Goal: Task Accomplishment & Management: Use online tool/utility

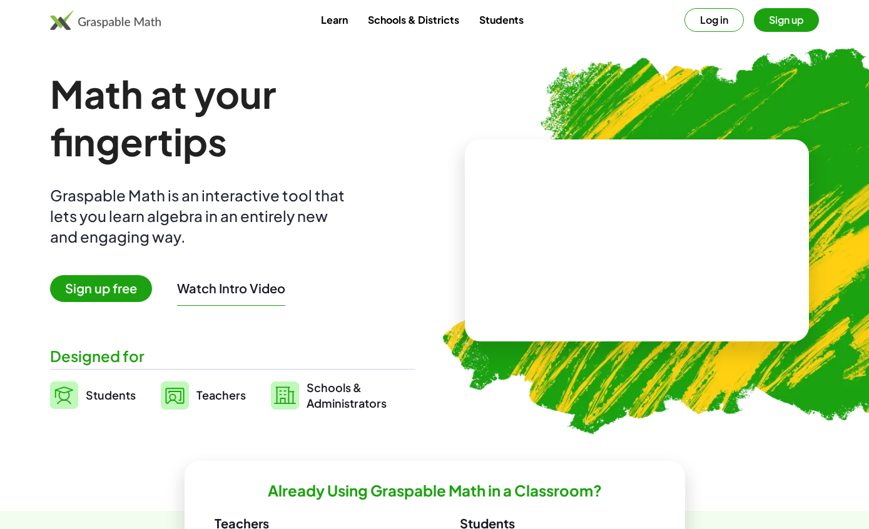
click at [593, 223] on video at bounding box center [637, 241] width 188 height 94
click at [231, 399] on span "Teachers" at bounding box center [220, 395] width 49 height 14
click at [214, 397] on span "Teachers" at bounding box center [220, 395] width 49 height 14
click at [196, 395] on span "Teachers" at bounding box center [220, 395] width 49 height 14
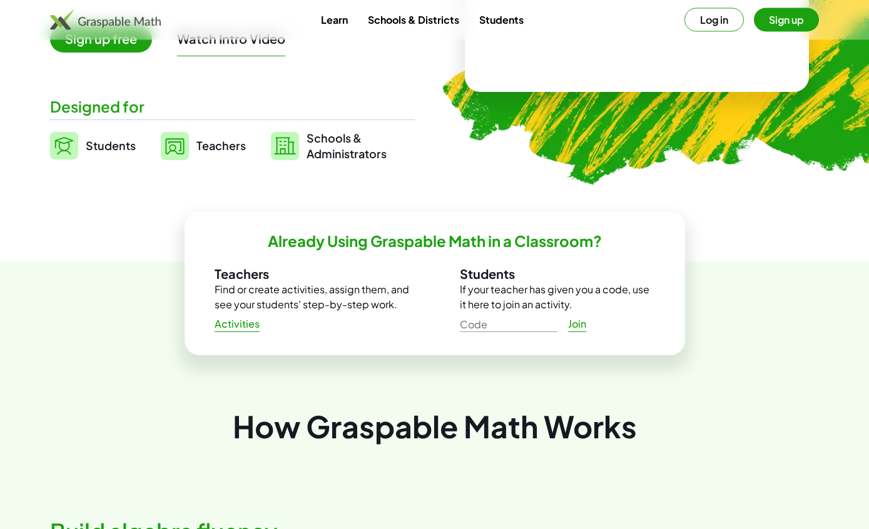
scroll to position [262, 0]
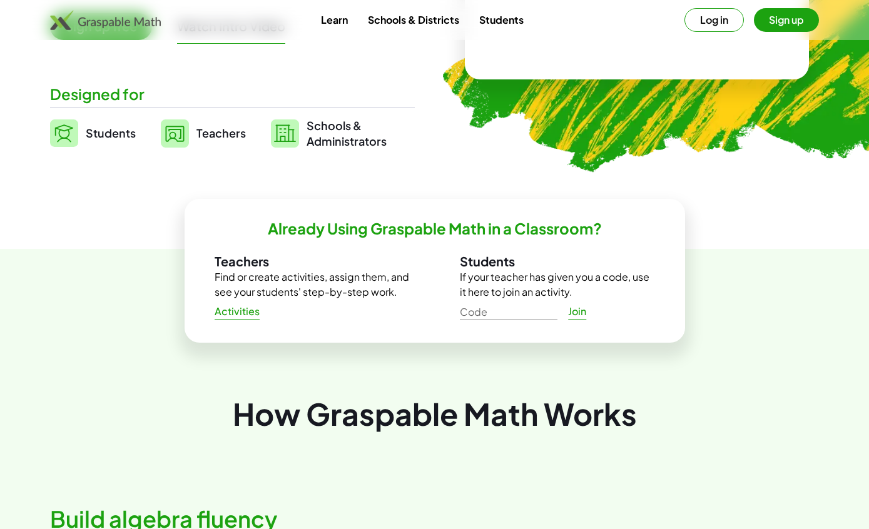
click at [789, 21] on button "Sign up" at bounding box center [786, 20] width 65 height 24
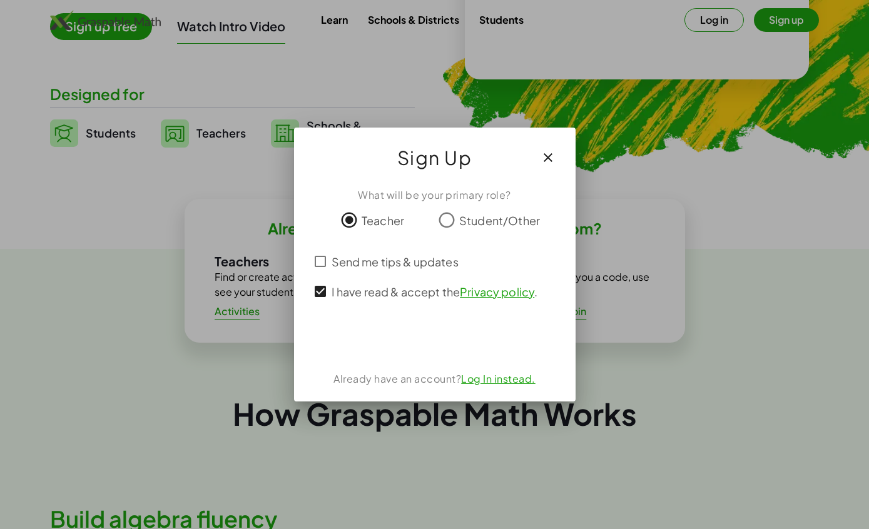
click at [335, 260] on span "Send me tips & updates" at bounding box center [394, 261] width 127 height 17
click at [437, 335] on div "Mag-sign in gamit ang Google. Magbubukas sa bagong tab" at bounding box center [435, 339] width 128 height 28
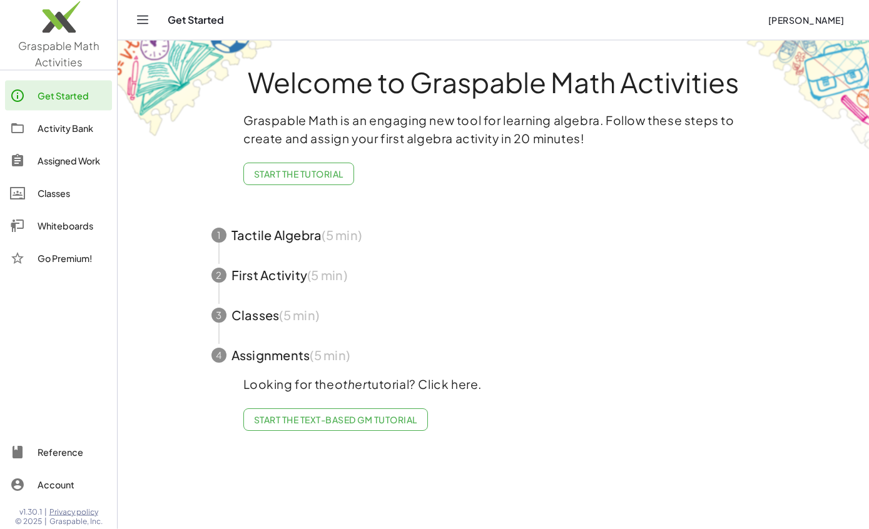
scroll to position [31, 0]
click at [68, 129] on div "Activity Bank" at bounding box center [72, 128] width 69 height 15
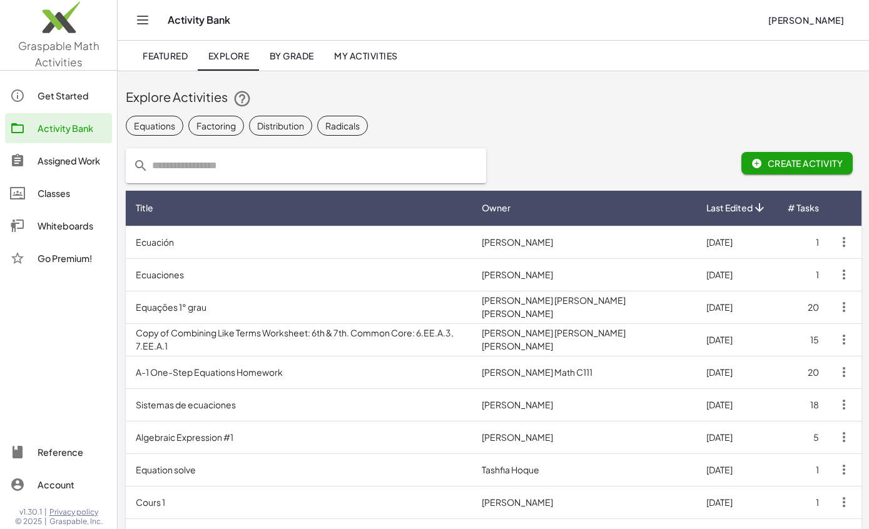
click at [265, 160] on input "text" at bounding box center [313, 165] width 330 height 35
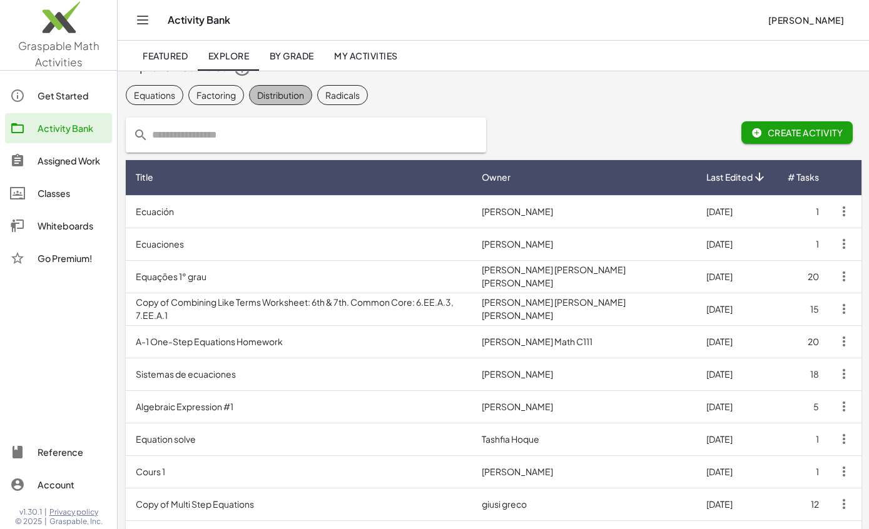
click at [773, 128] on span "Create Activity" at bounding box center [797, 132] width 92 height 11
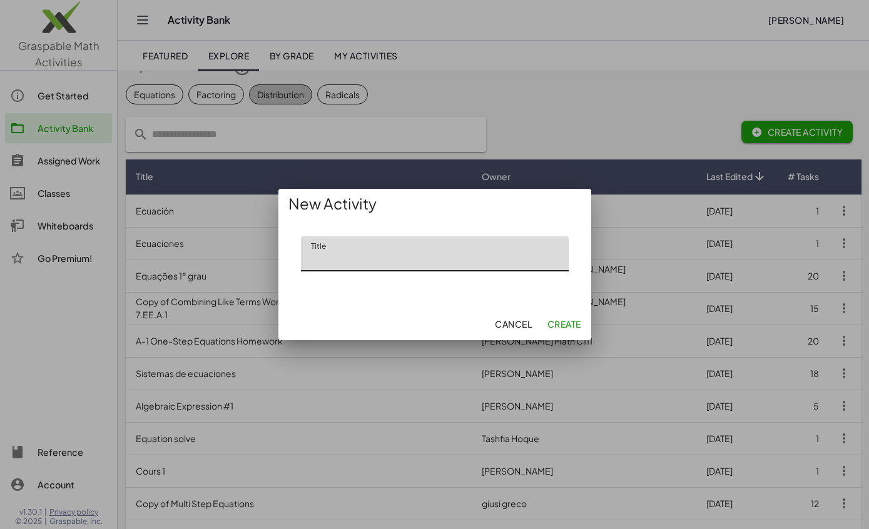
click at [403, 236] on input "Title" at bounding box center [435, 253] width 268 height 35
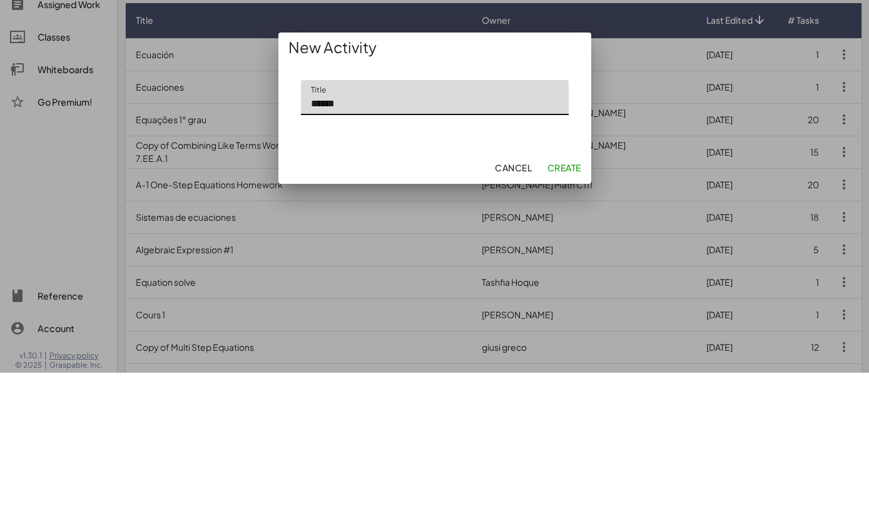
type input "******"
click at [575, 318] on span "Create" at bounding box center [564, 323] width 34 height 11
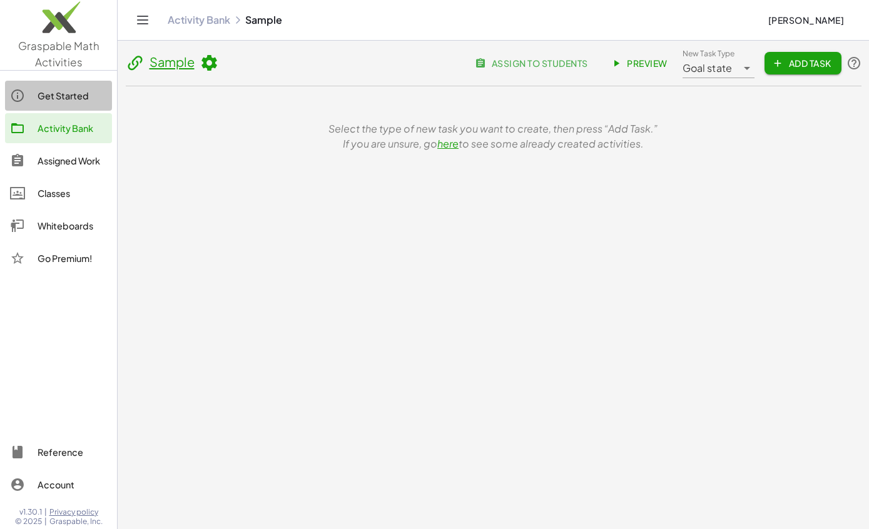
click at [69, 84] on link "Get Started" at bounding box center [58, 96] width 107 height 30
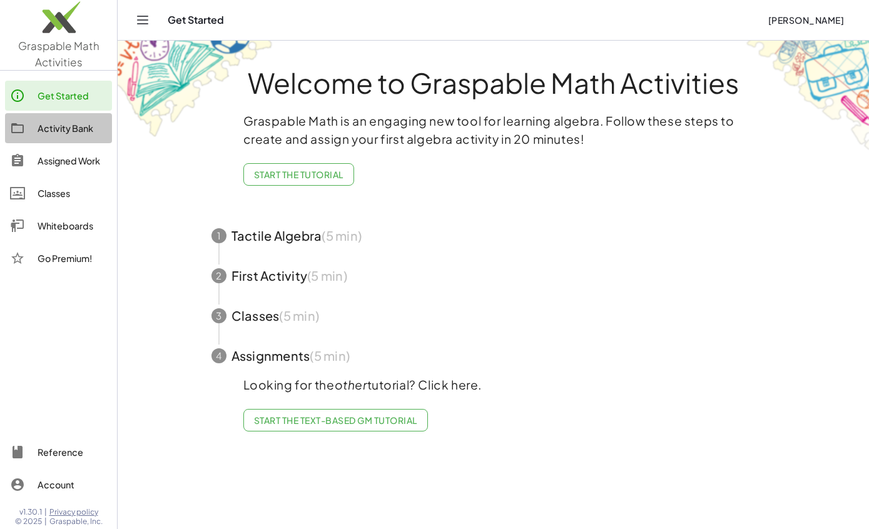
click at [88, 127] on div "Activity Bank" at bounding box center [72, 128] width 69 height 15
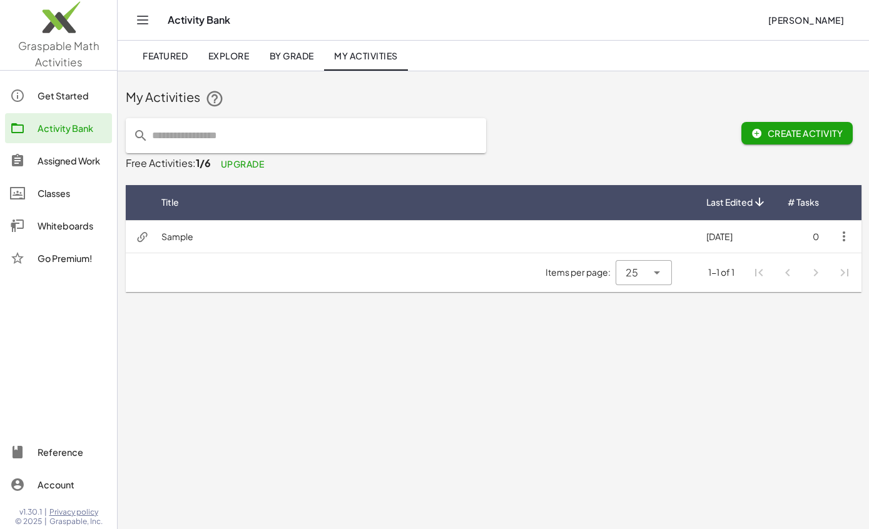
click at [221, 228] on td "Sample" at bounding box center [423, 236] width 545 height 33
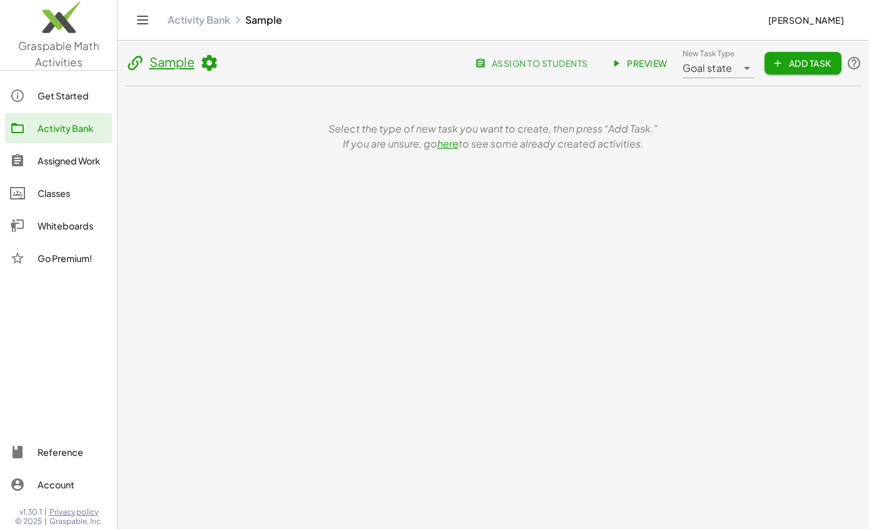
click at [186, 68] on link "Sample" at bounding box center [171, 62] width 45 height 16
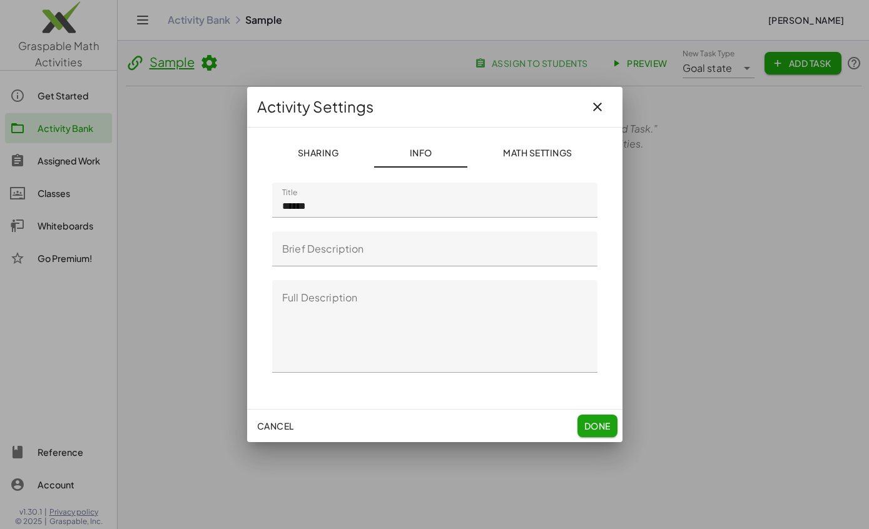
click at [598, 103] on icon "button" at bounding box center [597, 106] width 15 height 15
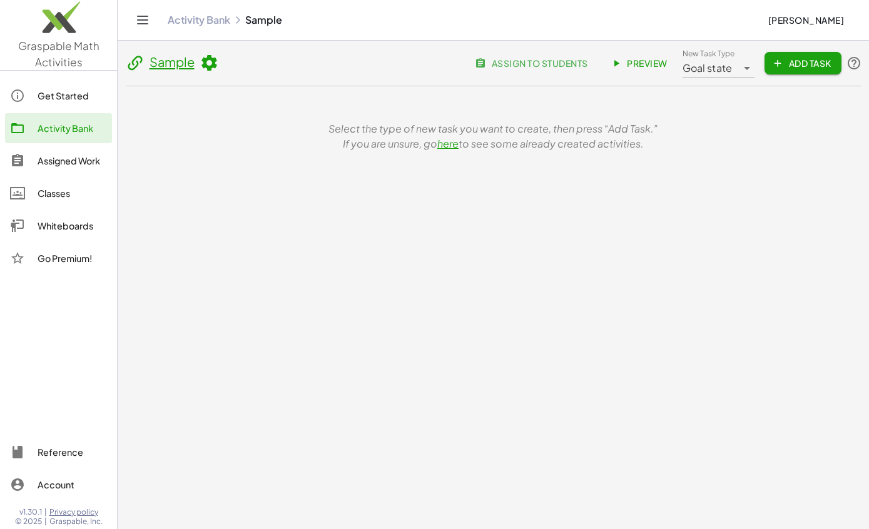
click at [792, 66] on span "Add Task" at bounding box center [802, 63] width 56 height 11
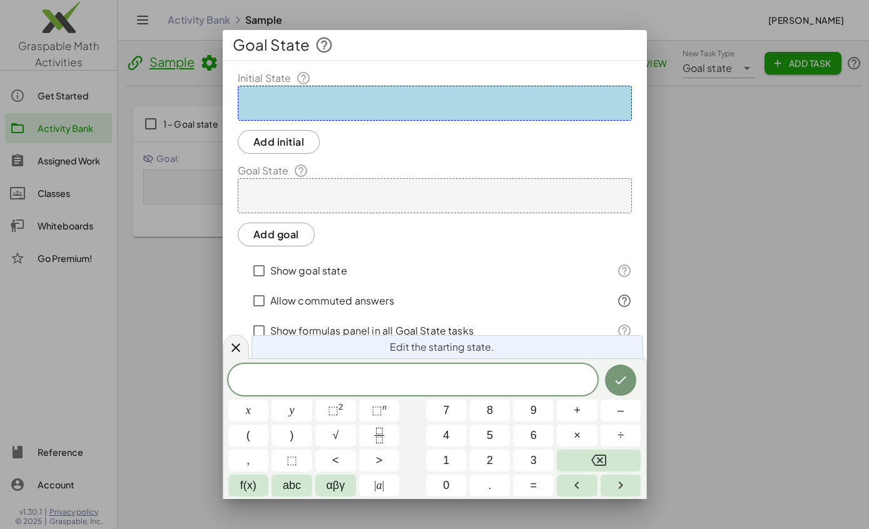
click at [338, 425] on button "√" at bounding box center [335, 436] width 41 height 22
click at [494, 428] on button "5" at bounding box center [490, 436] width 41 height 22
click at [465, 373] on span "√ 5 ​" at bounding box center [412, 379] width 369 height 19
click at [601, 457] on icon "Backspace" at bounding box center [598, 460] width 15 height 15
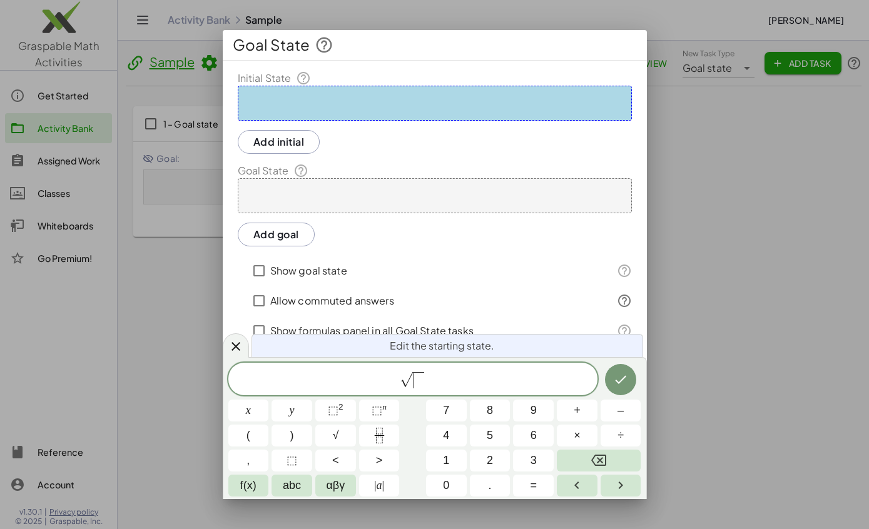
click at [596, 458] on icon "Backspace" at bounding box center [598, 460] width 15 height 15
click at [593, 455] on icon "Backspace" at bounding box center [598, 460] width 15 height 15
click at [260, 407] on button "x" at bounding box center [248, 411] width 41 height 22
click at [580, 407] on span "+" at bounding box center [577, 410] width 7 height 17
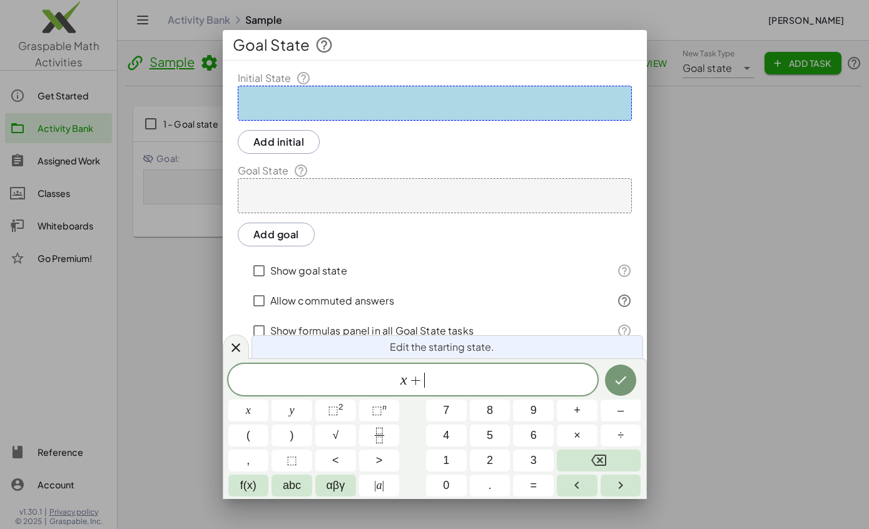
click at [495, 458] on button "2" at bounding box center [490, 461] width 41 height 22
click at [611, 455] on button "Backspace" at bounding box center [599, 461] width 84 height 22
click at [610, 455] on button "Backspace" at bounding box center [599, 461] width 84 height 22
click at [617, 455] on button "Backspace" at bounding box center [599, 461] width 84 height 22
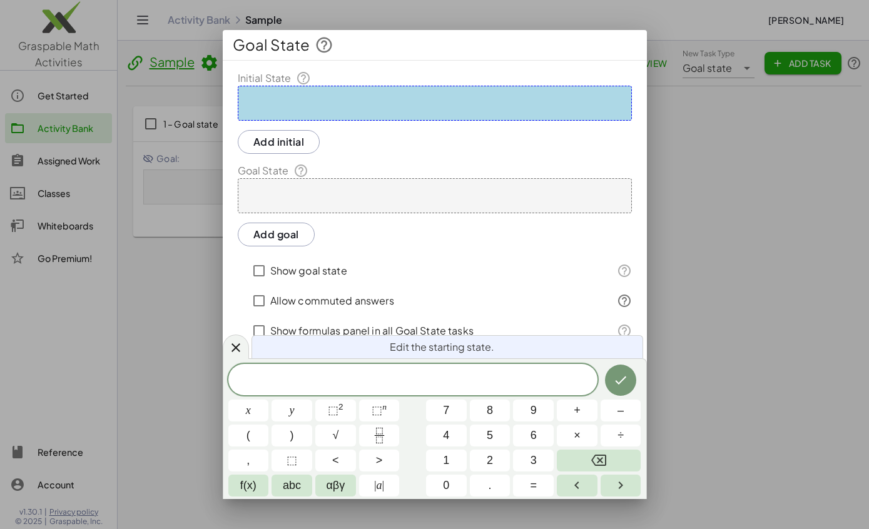
click at [532, 456] on span "3" at bounding box center [533, 460] width 6 height 17
click at [251, 403] on span "x" at bounding box center [248, 410] width 5 height 17
click at [582, 402] on button "+" at bounding box center [577, 411] width 41 height 22
click at [452, 436] on button "4" at bounding box center [446, 436] width 41 height 22
click at [253, 411] on button "x" at bounding box center [248, 411] width 41 height 22
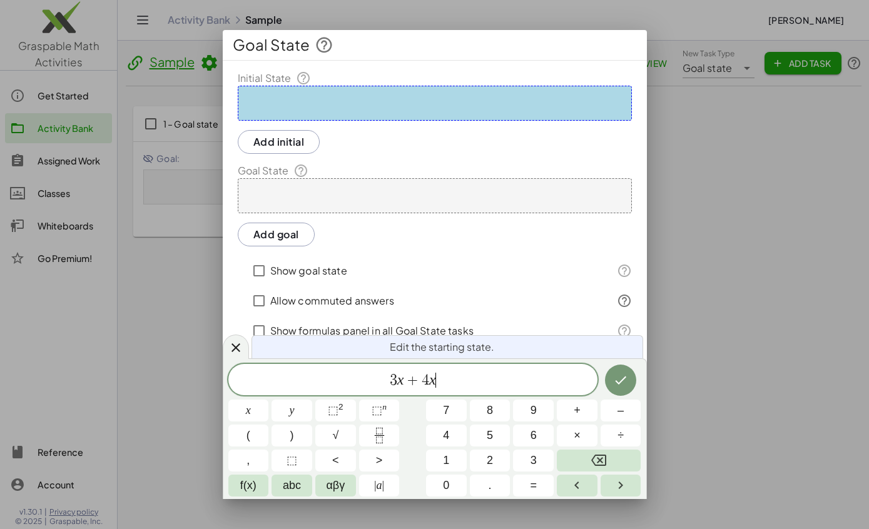
click at [621, 403] on span "–" at bounding box center [620, 410] width 6 height 17
click at [486, 435] on button "5" at bounding box center [490, 436] width 41 height 22
click at [579, 413] on span "+" at bounding box center [577, 410] width 7 height 17
click at [498, 452] on button "2" at bounding box center [490, 461] width 41 height 22
click at [617, 380] on icon "Done" at bounding box center [620, 380] width 15 height 15
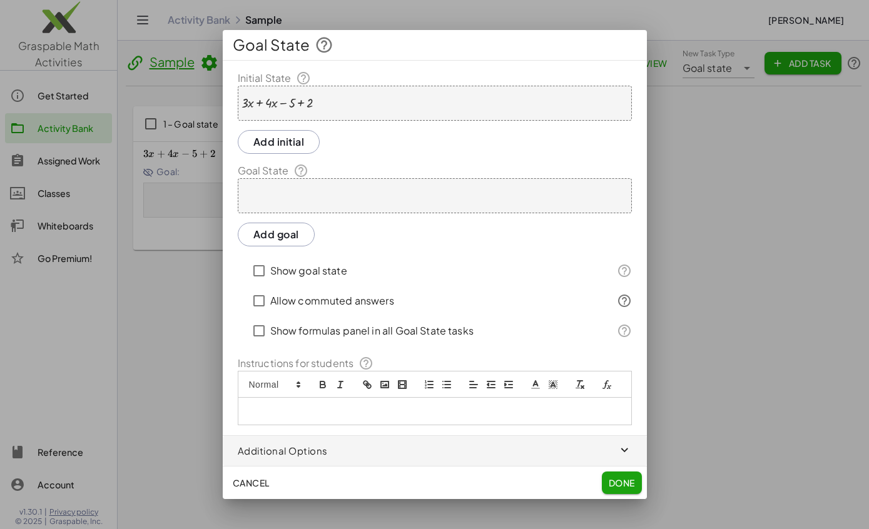
click at [634, 488] on span "Done" at bounding box center [621, 482] width 26 height 11
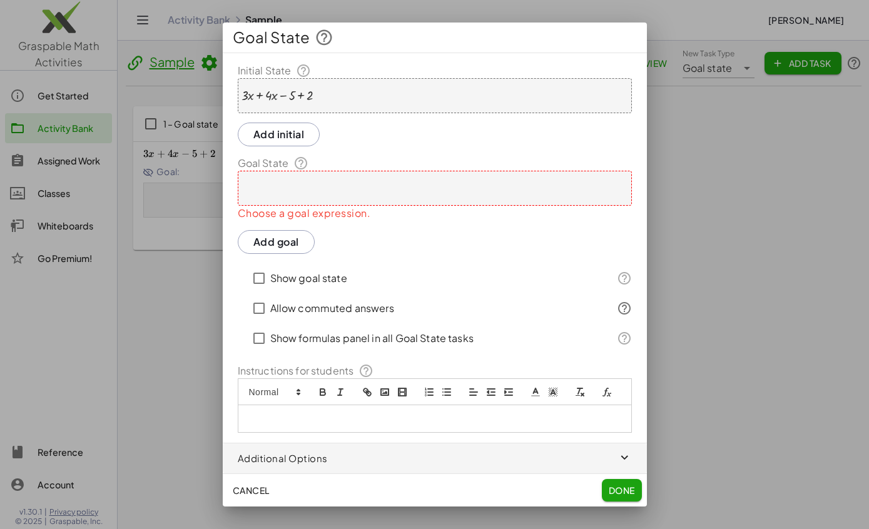
click at [414, 182] on div at bounding box center [435, 188] width 394 height 35
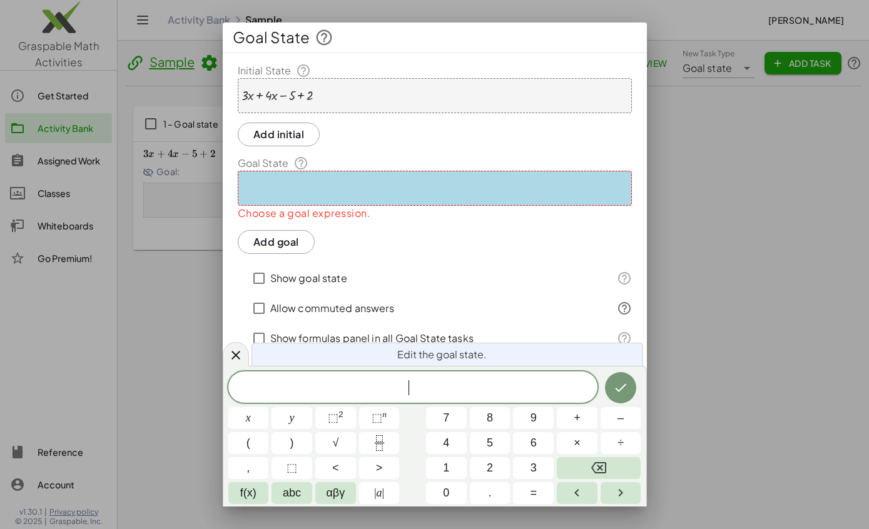
click at [258, 410] on button "x" at bounding box center [248, 418] width 41 height 22
click at [617, 376] on button "Done" at bounding box center [620, 387] width 31 height 31
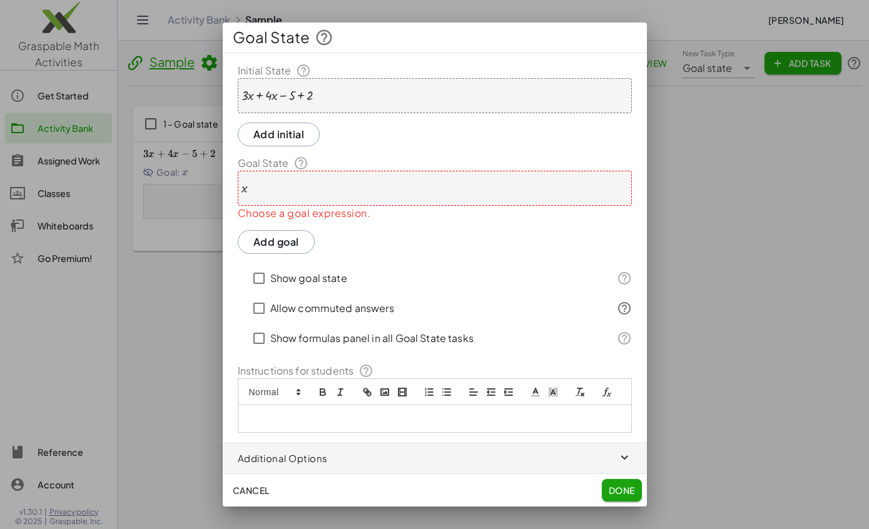
click at [439, 171] on div "x" at bounding box center [435, 188] width 394 height 35
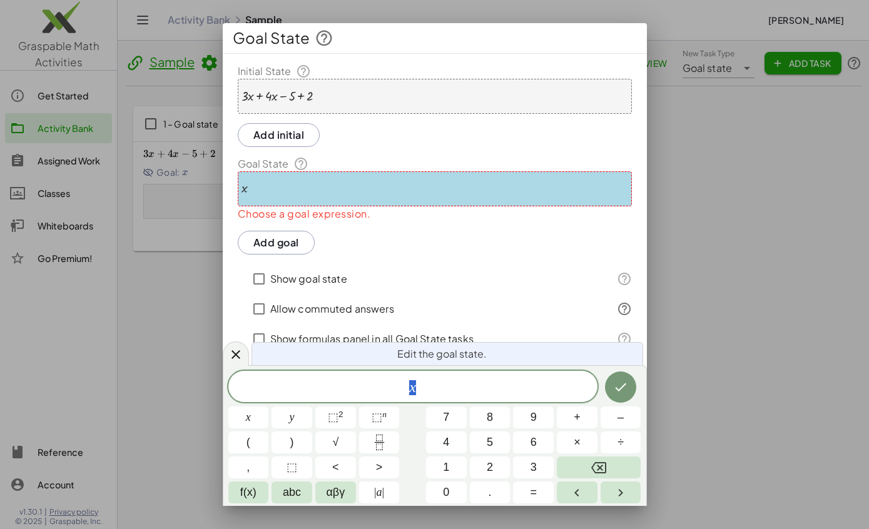
click at [288, 236] on button "Add goal" at bounding box center [276, 243] width 77 height 24
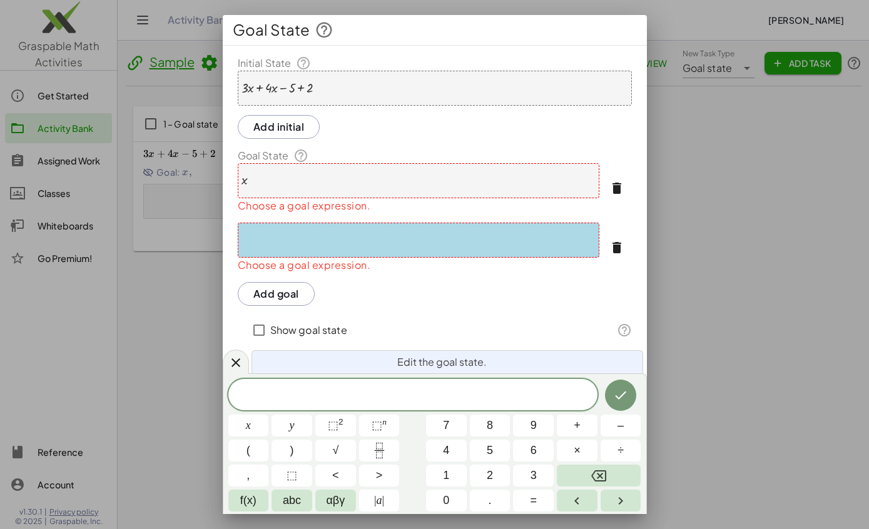
click at [607, 253] on button "button" at bounding box center [617, 248] width 30 height 30
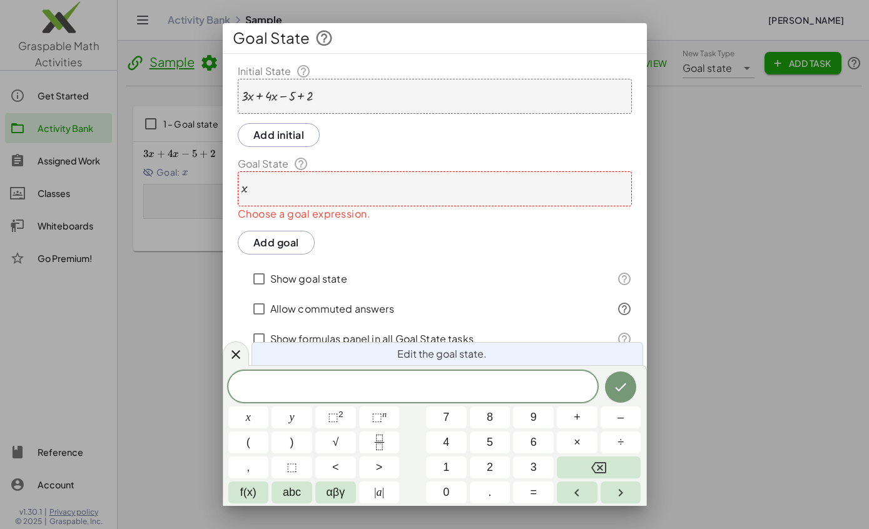
click at [611, 178] on div "x" at bounding box center [435, 188] width 394 height 35
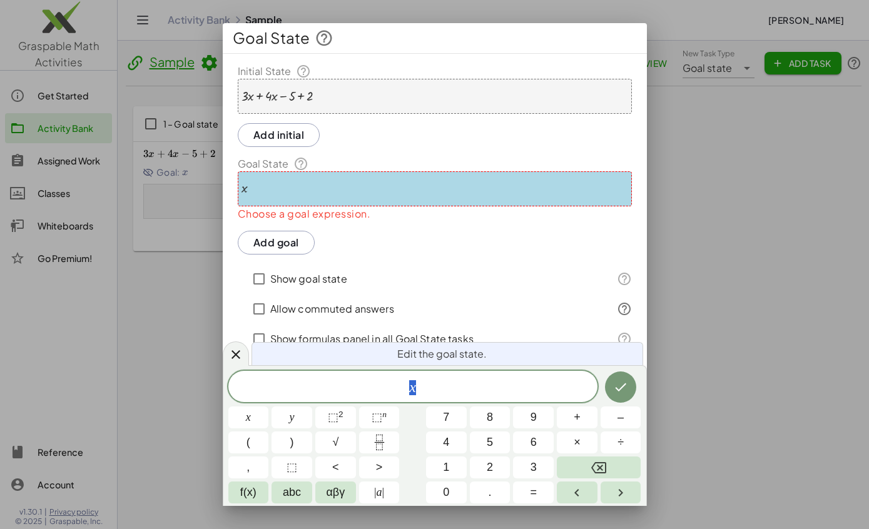
click at [615, 470] on button "Backspace" at bounding box center [599, 468] width 84 height 22
click at [255, 410] on button "x" at bounding box center [248, 418] width 41 height 22
click at [620, 394] on icon "Done" at bounding box center [620, 387] width 15 height 15
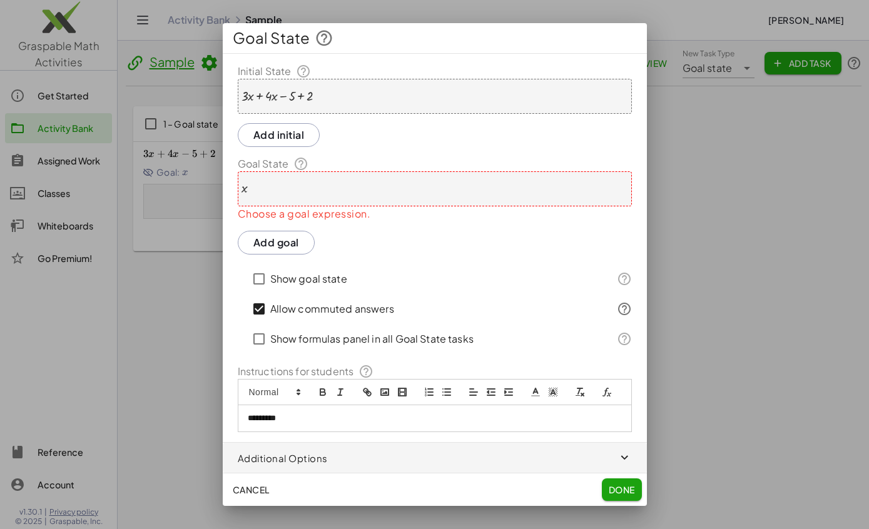
click at [622, 490] on span "Done" at bounding box center [621, 489] width 26 height 11
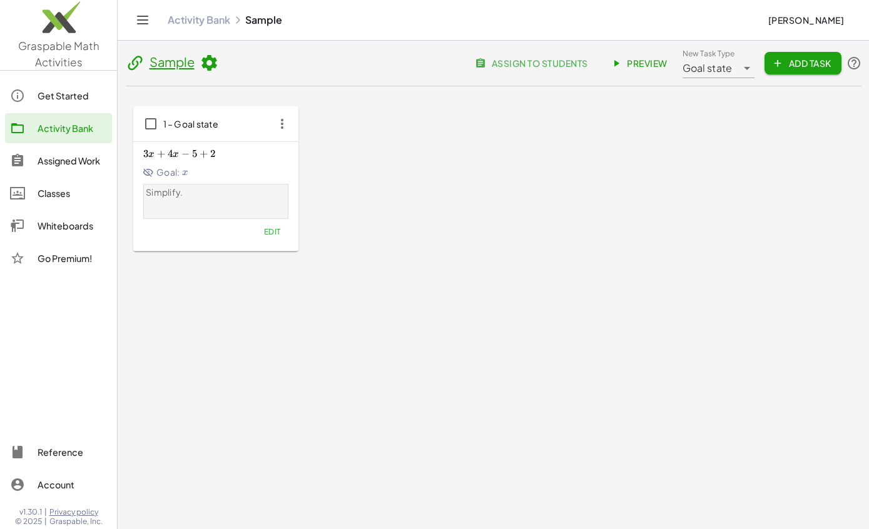
click at [222, 153] on span "3 x + 4 x − 5 + 2 3x+4x-5+2 3 x + 4 x − 5 + 2" at bounding box center [215, 154] width 145 height 13
click at [243, 158] on span "3 x + 4 x − 5 + 2 3x+4x-5+2 3 x + 4 x − 5 + 2" at bounding box center [215, 154] width 145 height 13
click at [274, 123] on icon "button" at bounding box center [282, 124] width 23 height 23
click at [230, 160] on span "3 x + 4 x − 5 + 2 3x+4x-5+2 3 x + 4 x − 5 + 2" at bounding box center [215, 154] width 145 height 13
click at [175, 154] on span "x" at bounding box center [176, 154] width 6 height 10
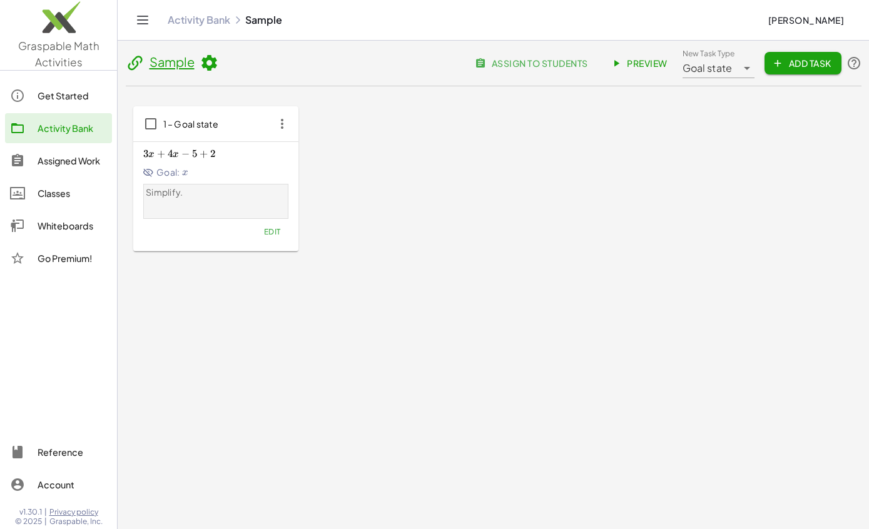
click at [155, 161] on div "3 x + 4 x − 5 + 2 3x+4x-5+2 3 x + 4 x − 5 + 2 Goal: x x x" at bounding box center [215, 162] width 145 height 34
click at [161, 171] on span "Goal:" at bounding box center [161, 172] width 37 height 13
click at [169, 200] on div "Simplify." at bounding box center [215, 200] width 139 height 29
click at [184, 193] on p "Simplify." at bounding box center [215, 192] width 139 height 13
click at [163, 195] on p "Simplify." at bounding box center [215, 192] width 139 height 13
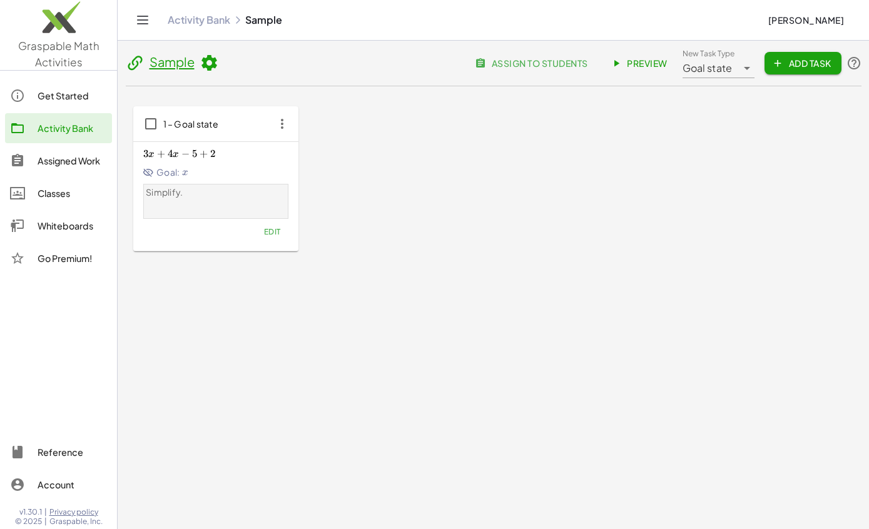
click at [271, 122] on icon "button" at bounding box center [282, 124] width 23 height 23
click at [199, 211] on div "Simplify." at bounding box center [215, 200] width 139 height 29
click at [166, 164] on div "3 x + 4 x − 5 + 2 3x+4x-5+2 3 x + 4 x − 5 + 2 Goal: x x x" at bounding box center [215, 162] width 145 height 34
click at [158, 156] on span "+" at bounding box center [161, 154] width 8 height 13
click at [173, 161] on div "3 x + 4 x − 5 + 2 3x+4x-5+2 3 x + 4 x − 5 + 2 Goal: x x x" at bounding box center [215, 162] width 145 height 34
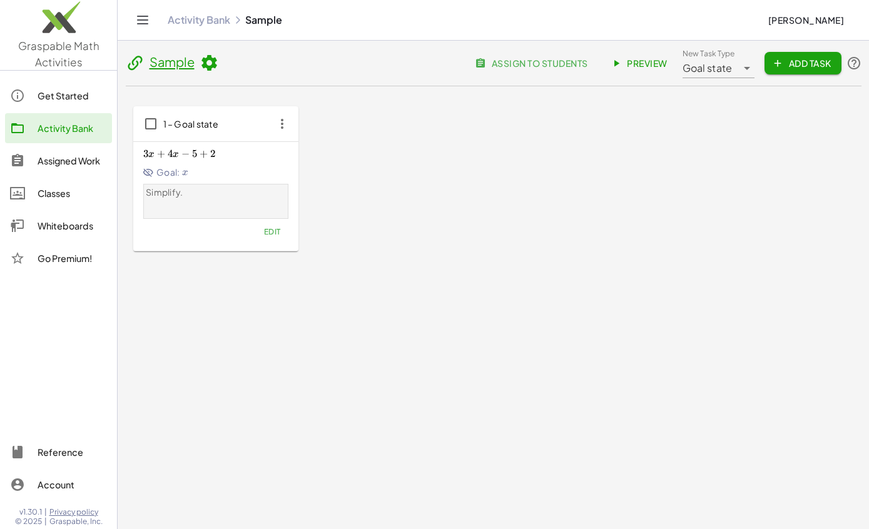
click at [173, 161] on div "3 x + 4 x − 5 + 2 3x+4x-5+2 3 x + 4 x − 5 + 2 Goal: x x x" at bounding box center [215, 162] width 145 height 34
click at [193, 199] on div "Simplify." at bounding box center [215, 200] width 139 height 29
click at [168, 154] on span "4" at bounding box center [170, 154] width 5 height 13
click at [77, 93] on div "Get Started" at bounding box center [72, 95] width 69 height 15
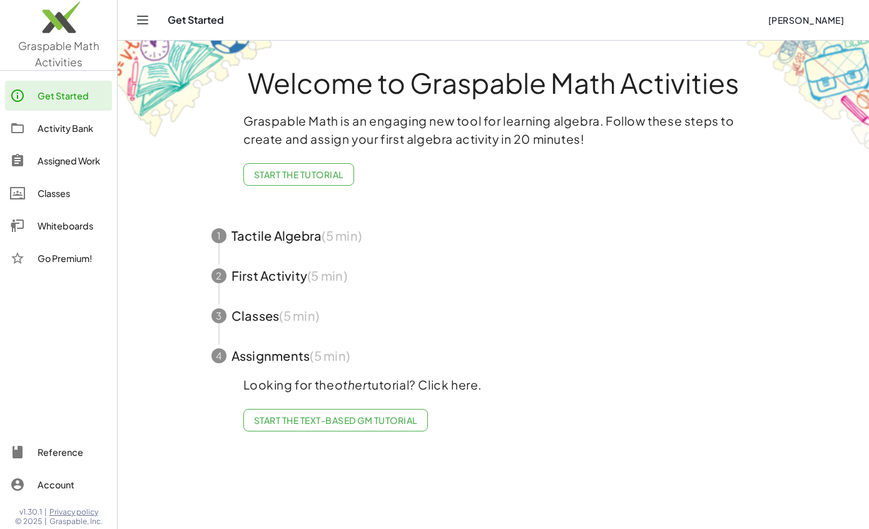
click at [74, 193] on div "Classes" at bounding box center [72, 193] width 69 height 15
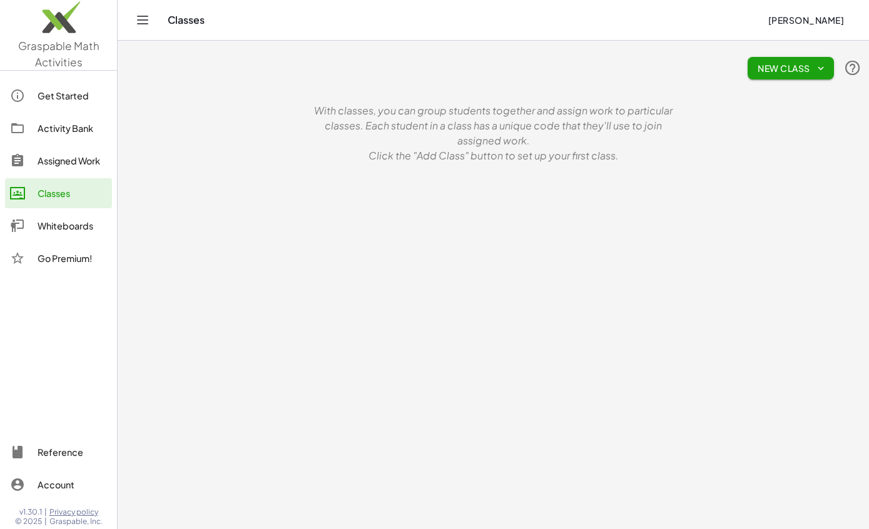
click at [68, 224] on div "Whiteboards" at bounding box center [72, 225] width 69 height 15
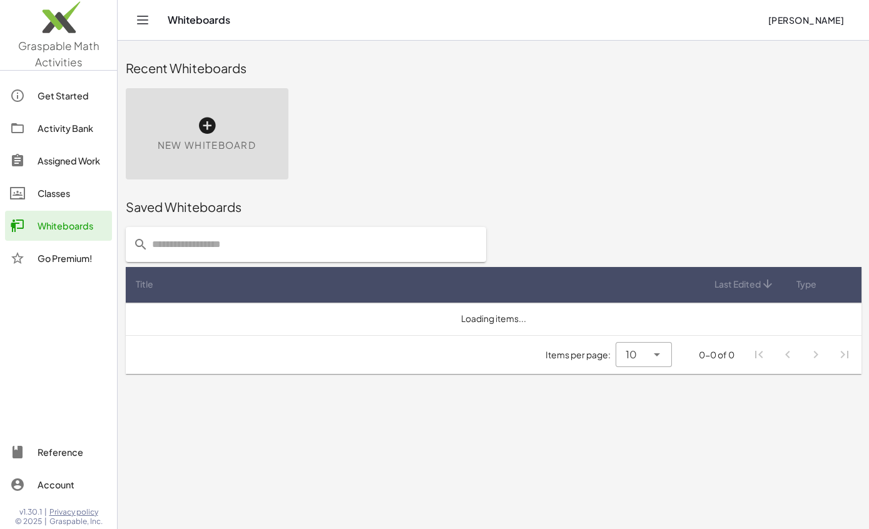
click at [206, 131] on icon at bounding box center [207, 126] width 20 height 20
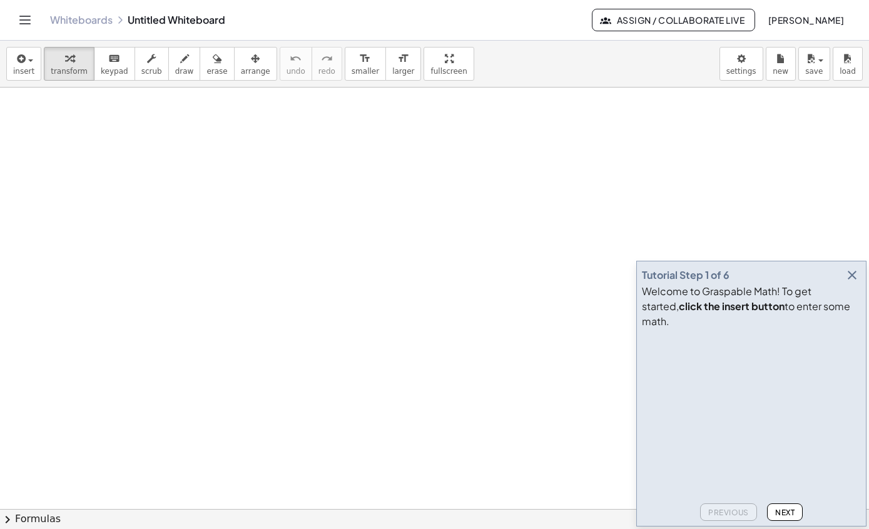
click at [851, 283] on icon "button" at bounding box center [851, 275] width 15 height 15
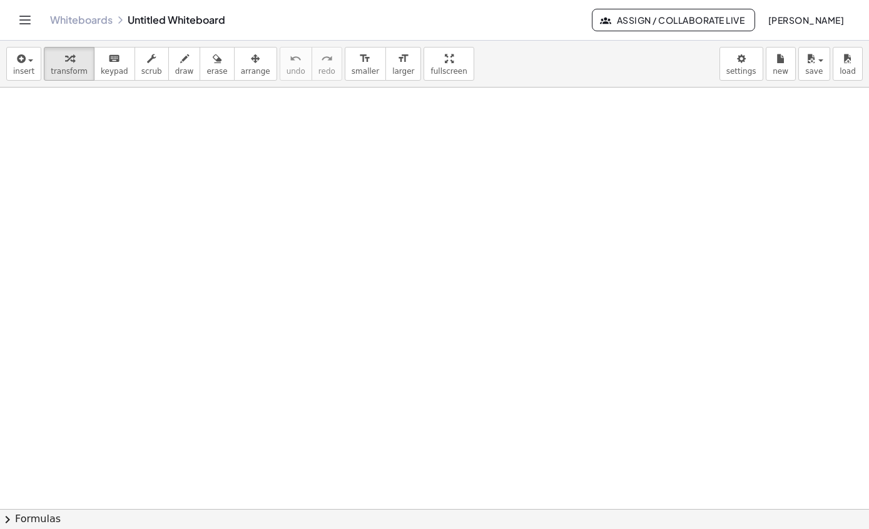
click at [21, 58] on icon "button" at bounding box center [19, 58] width 11 height 15
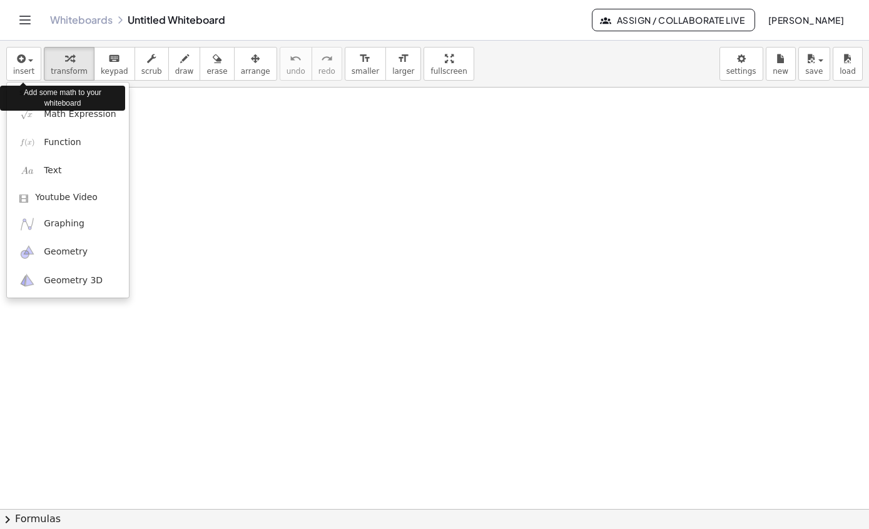
click at [88, 115] on span "Math Expression" at bounding box center [80, 114] width 72 height 13
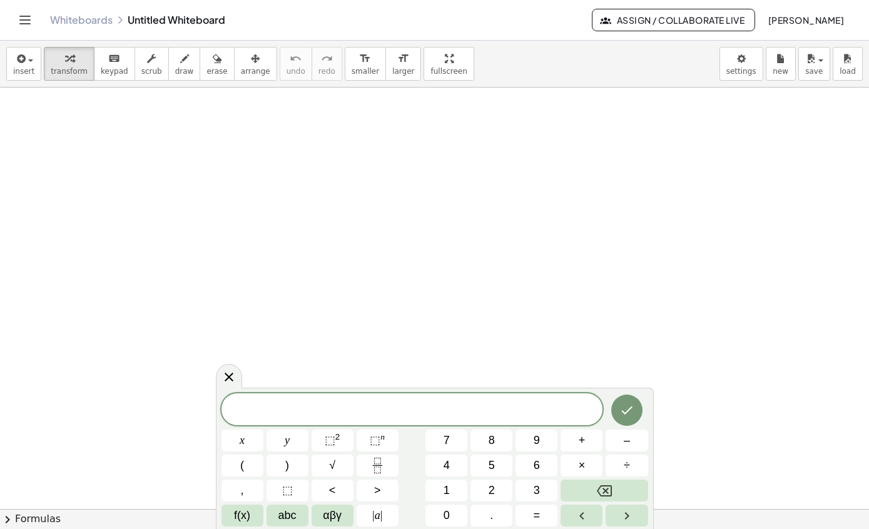
click at [251, 440] on button "x" at bounding box center [242, 441] width 42 height 22
click at [607, 491] on icon "Backspace" at bounding box center [604, 490] width 15 height 15
click at [502, 468] on button "5" at bounding box center [491, 466] width 42 height 22
click at [253, 434] on button "x" at bounding box center [242, 441] width 42 height 22
click at [590, 438] on button "+" at bounding box center [581, 441] width 42 height 22
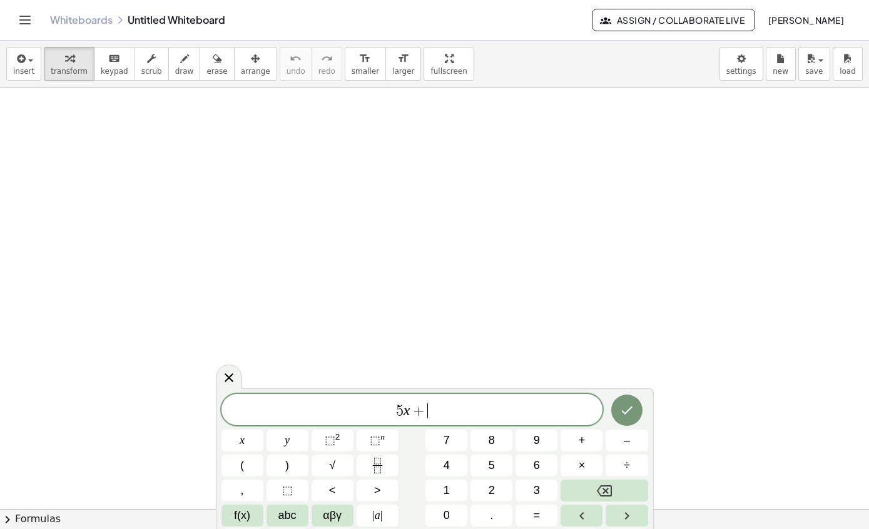
click at [525, 489] on button "3" at bounding box center [536, 491] width 42 height 22
click at [257, 445] on button "x" at bounding box center [242, 441] width 42 height 22
click at [586, 442] on button "+" at bounding box center [581, 441] width 42 height 22
click at [490, 480] on button "2" at bounding box center [491, 491] width 42 height 22
click at [589, 442] on button "+" at bounding box center [581, 441] width 42 height 22
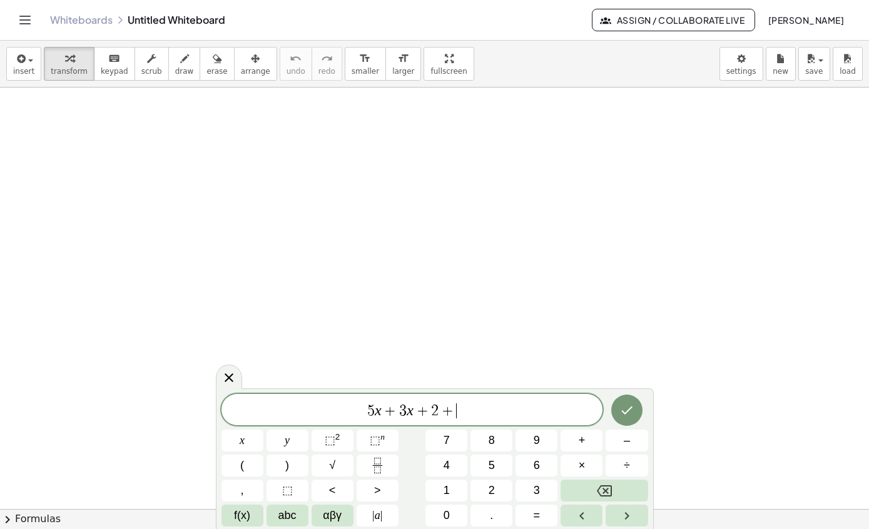
click at [466, 485] on button "1" at bounding box center [446, 491] width 42 height 22
click at [632, 400] on button "Done" at bounding box center [626, 410] width 31 height 31
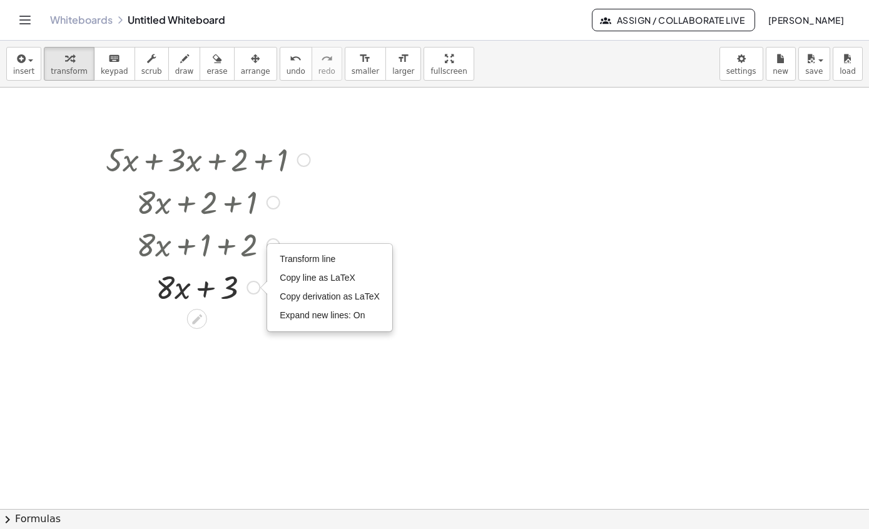
click at [275, 242] on div at bounding box center [273, 245] width 14 height 14
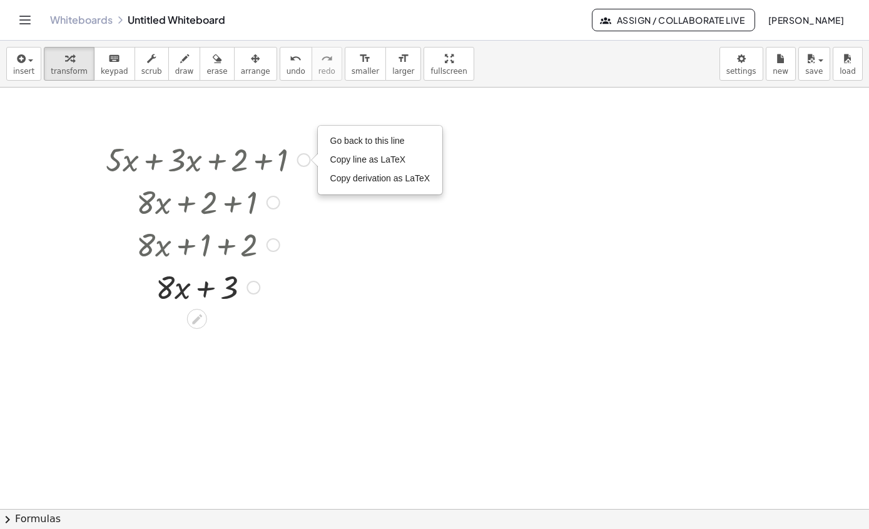
click at [34, 73] on button "insert" at bounding box center [23, 64] width 35 height 34
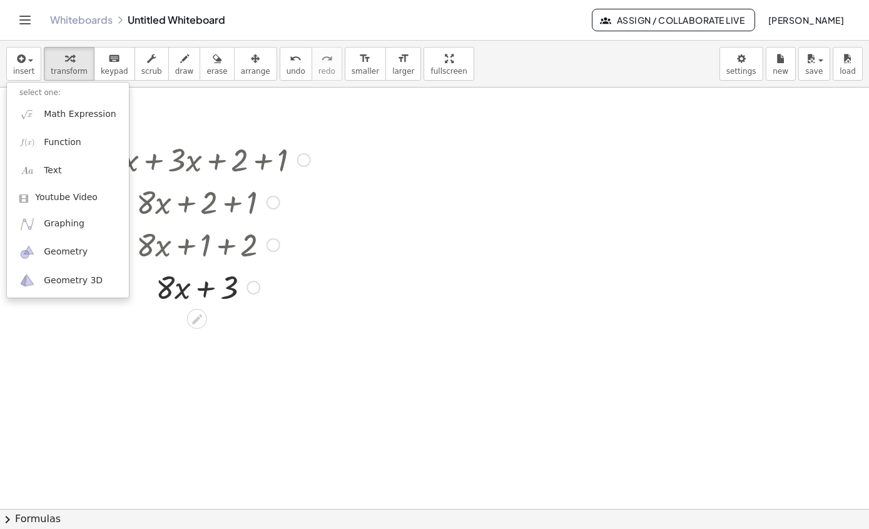
click at [23, 66] on div at bounding box center [434, 264] width 869 height 529
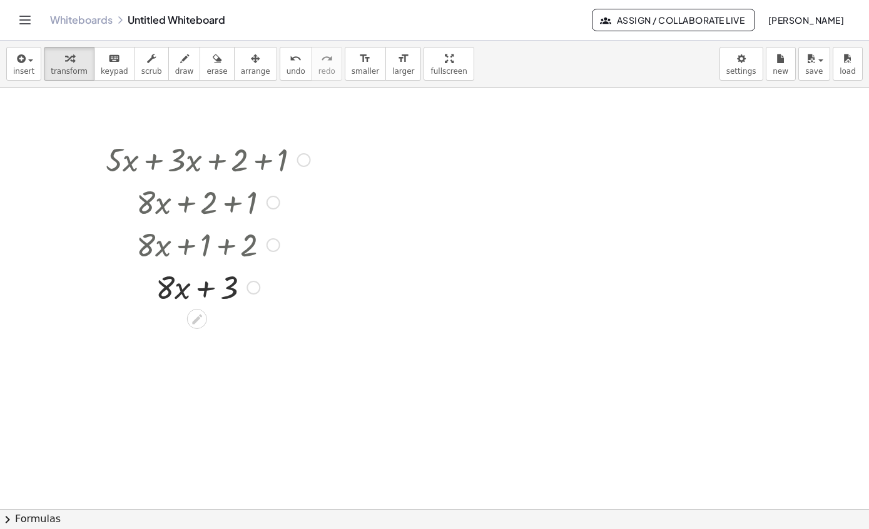
click at [21, 64] on icon "button" at bounding box center [19, 58] width 11 height 15
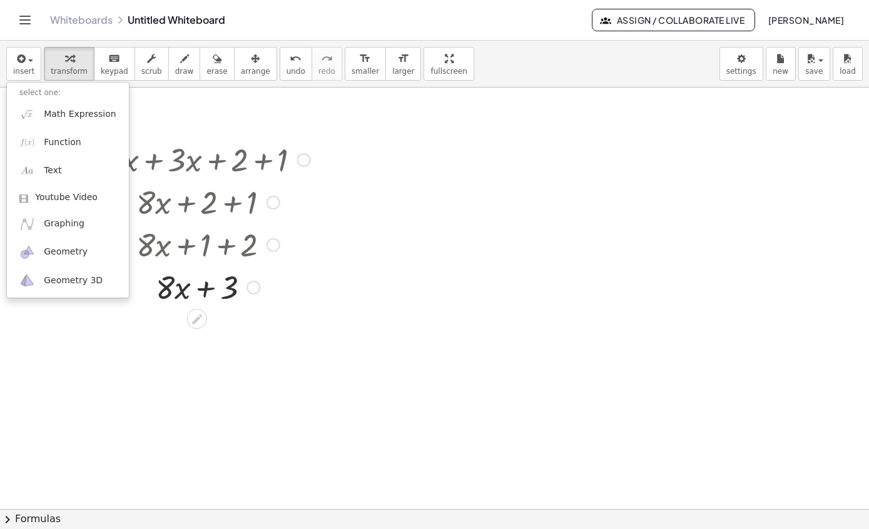
click at [76, 235] on link "Graphing" at bounding box center [68, 224] width 122 height 28
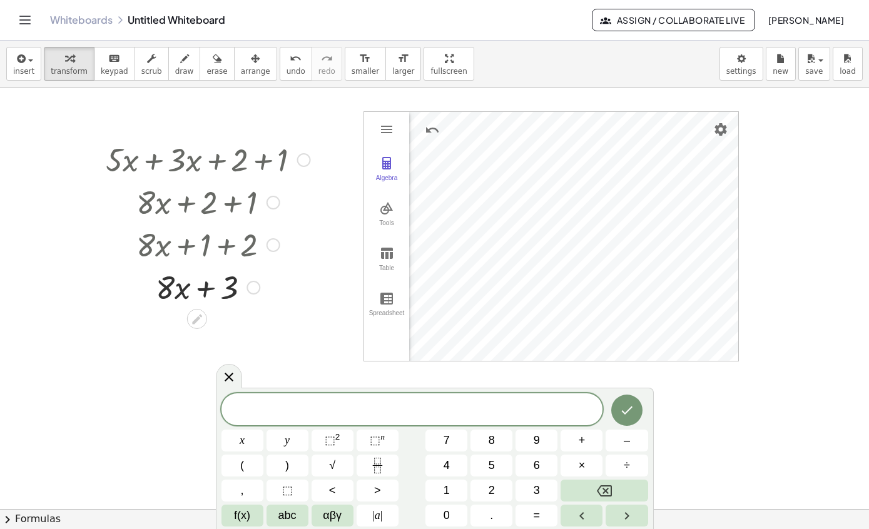
click at [216, 374] on div at bounding box center [229, 376] width 26 height 24
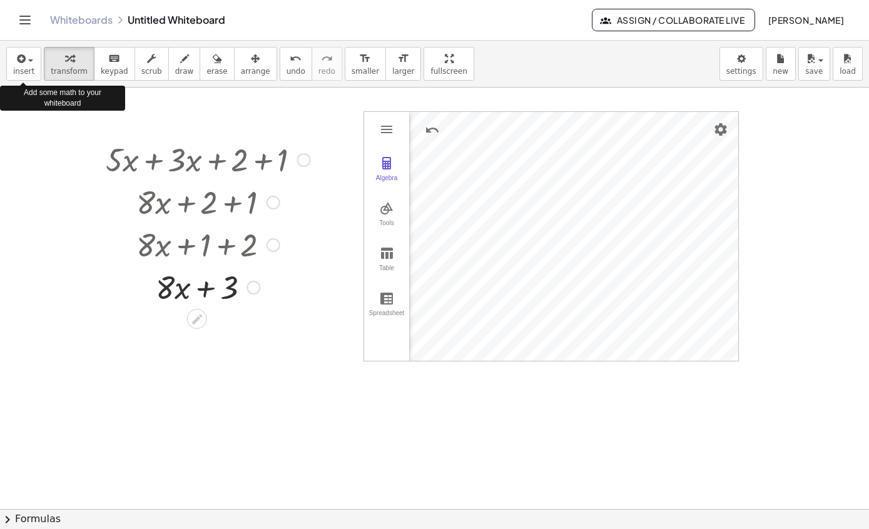
click at [24, 18] on icon "Toggle navigation" at bounding box center [25, 20] width 15 height 15
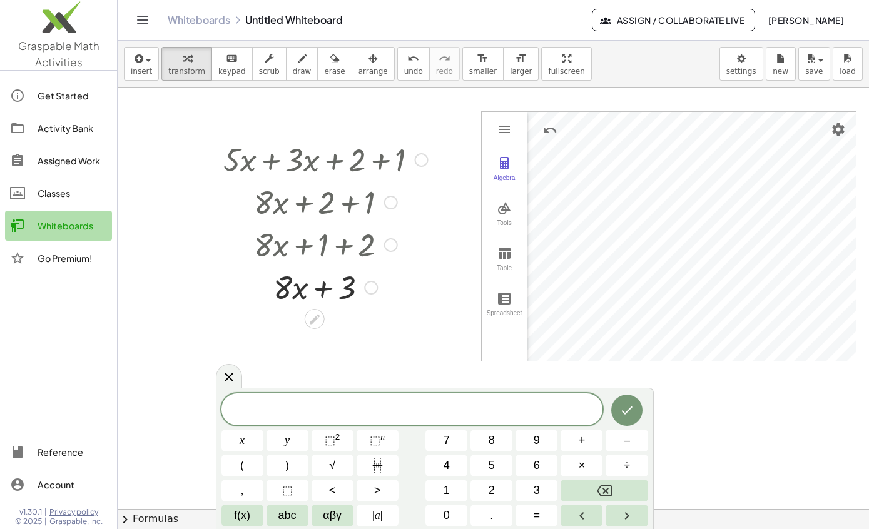
click at [501, 445] on button "8" at bounding box center [491, 441] width 42 height 22
click at [227, 371] on icon at bounding box center [228, 377] width 15 height 15
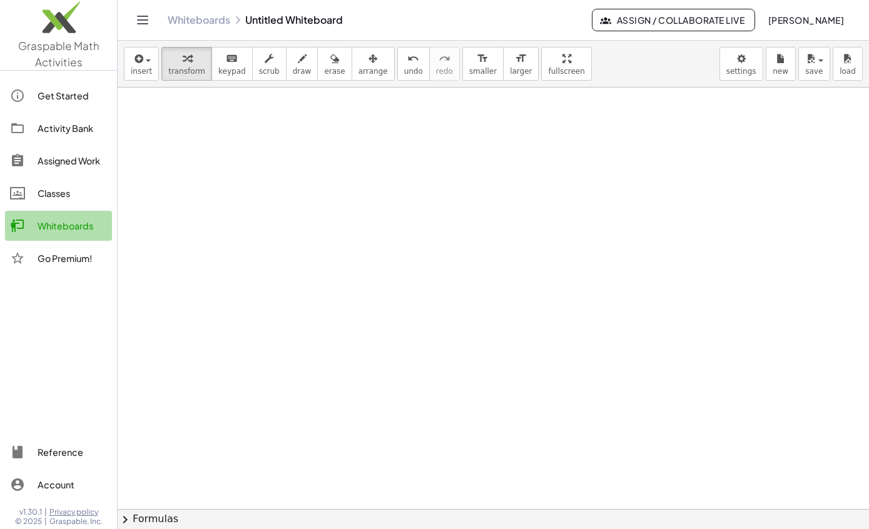
scroll to position [361, 0]
click at [139, 73] on span "insert" at bounding box center [141, 71] width 21 height 9
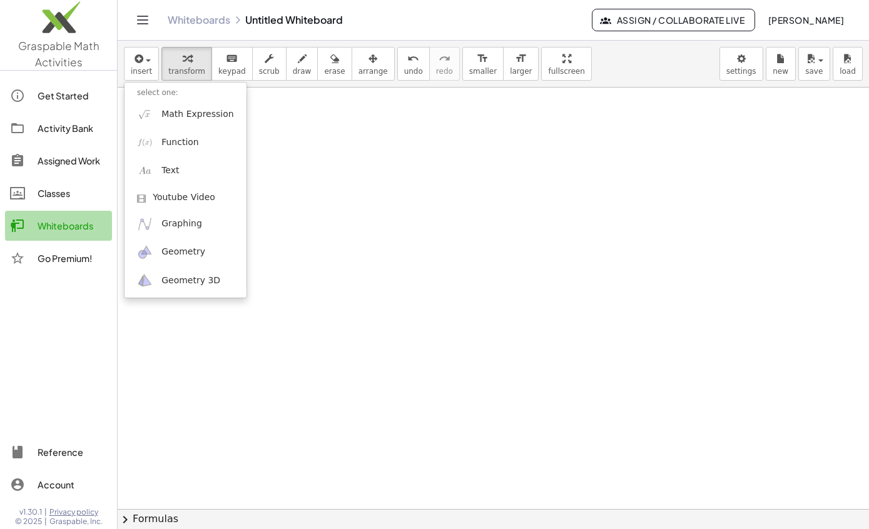
click at [186, 114] on span "Math Expression" at bounding box center [197, 114] width 72 height 13
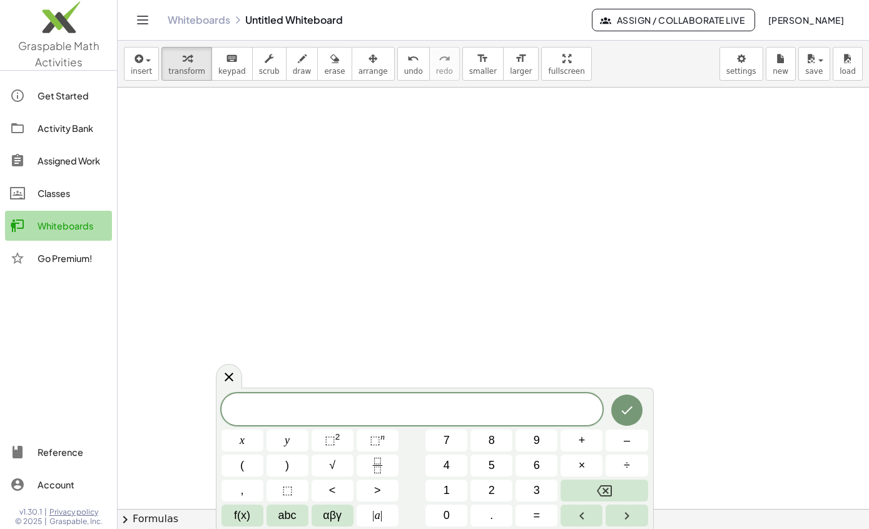
click at [585, 442] on span "+" at bounding box center [582, 440] width 7 height 17
click at [492, 489] on span "2" at bounding box center [491, 490] width 6 height 17
click at [255, 442] on button "x" at bounding box center [242, 441] width 42 height 22
click at [588, 440] on button "+" at bounding box center [581, 441] width 42 height 22
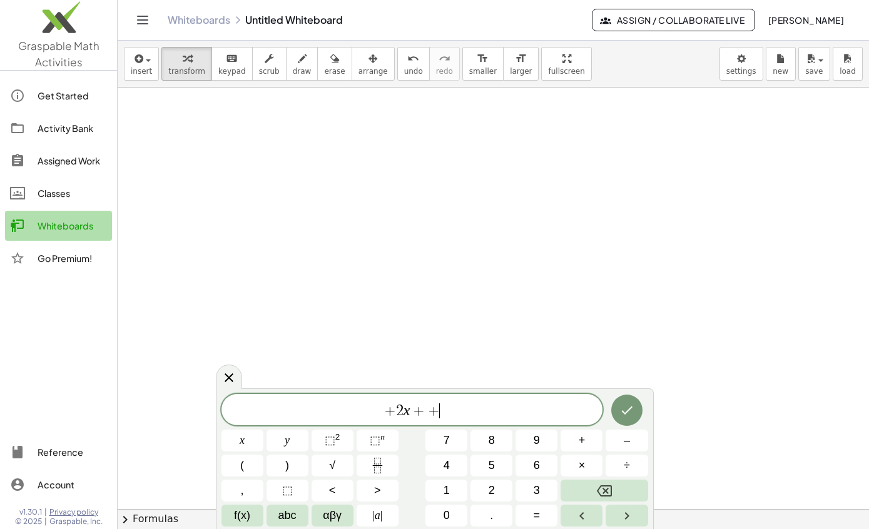
click at [590, 443] on button "+" at bounding box center [581, 441] width 42 height 22
click at [619, 492] on button "Backspace" at bounding box center [603, 491] width 87 height 22
click at [615, 491] on button "Backspace" at bounding box center [603, 491] width 87 height 22
click at [613, 485] on button "Backspace" at bounding box center [603, 491] width 87 height 22
click at [611, 487] on icon "Backspace" at bounding box center [604, 490] width 15 height 11
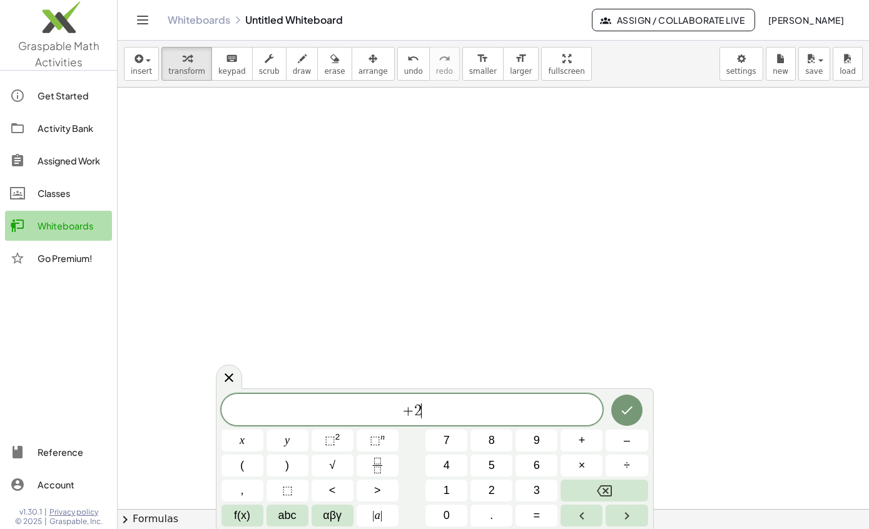
click at [609, 487] on icon "Backspace" at bounding box center [604, 490] width 15 height 15
click at [607, 487] on icon "Backspace" at bounding box center [604, 490] width 15 height 15
click at [501, 461] on button "5" at bounding box center [491, 466] width 42 height 22
click at [259, 438] on button "x" at bounding box center [242, 441] width 42 height 22
click at [585, 445] on span "+" at bounding box center [582, 440] width 7 height 17
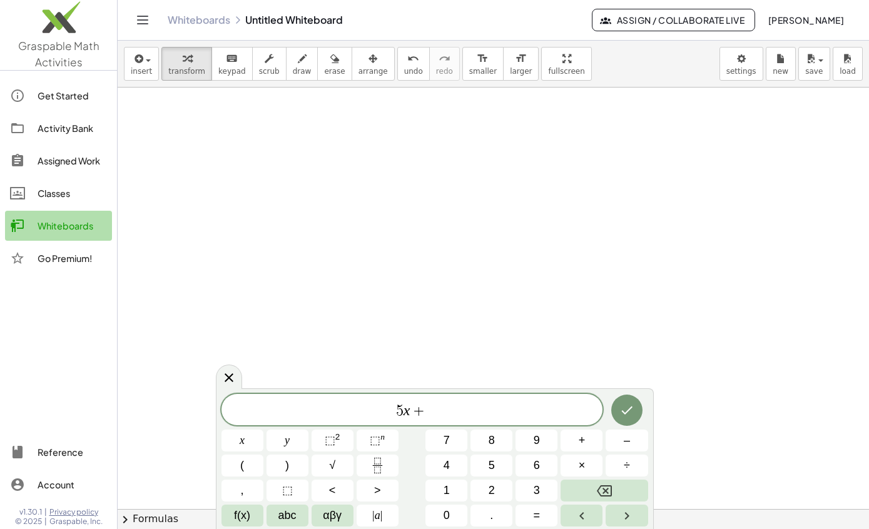
click at [489, 489] on span "2" at bounding box center [491, 490] width 6 height 17
click at [242, 444] on span "x" at bounding box center [242, 440] width 5 height 17
click at [585, 441] on span "+" at bounding box center [582, 440] width 7 height 17
click at [494, 487] on span "2" at bounding box center [491, 490] width 6 height 17
click at [633, 441] on button "–" at bounding box center [626, 441] width 42 height 22
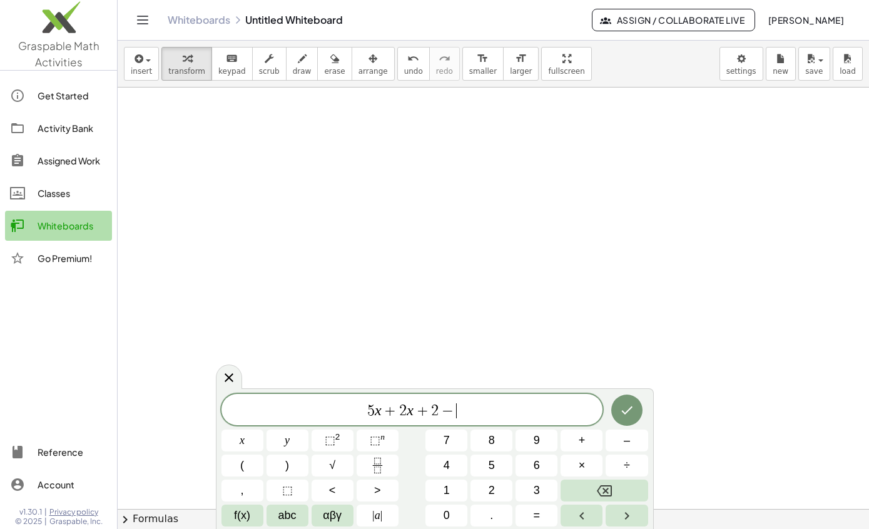
click at [447, 460] on span "4" at bounding box center [446, 465] width 6 height 17
click at [627, 442] on span "–" at bounding box center [627, 440] width 6 height 17
click at [497, 467] on button "5" at bounding box center [491, 466] width 42 height 22
click at [635, 413] on button "Done" at bounding box center [626, 410] width 31 height 31
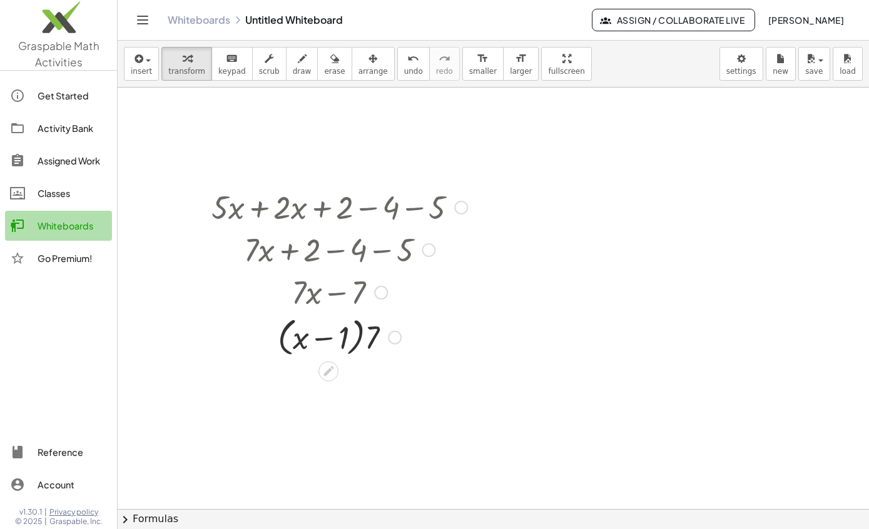
click at [140, 74] on span "insert" at bounding box center [141, 71] width 21 height 9
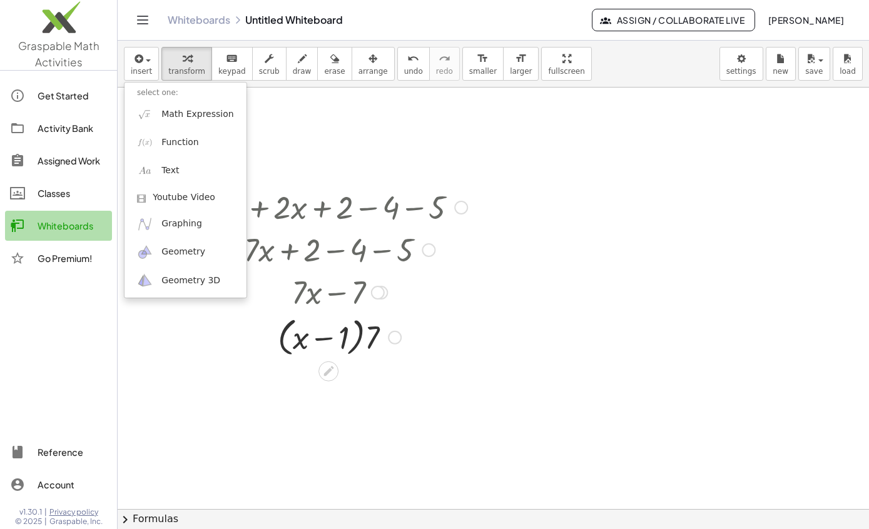
click at [620, 294] on div at bounding box center [434, 264] width 869 height 529
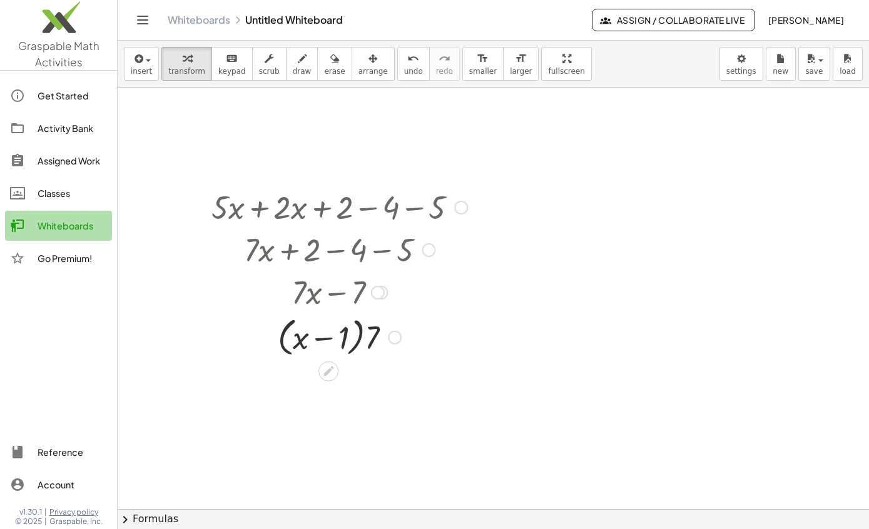
click at [144, 74] on span "insert" at bounding box center [141, 71] width 21 height 9
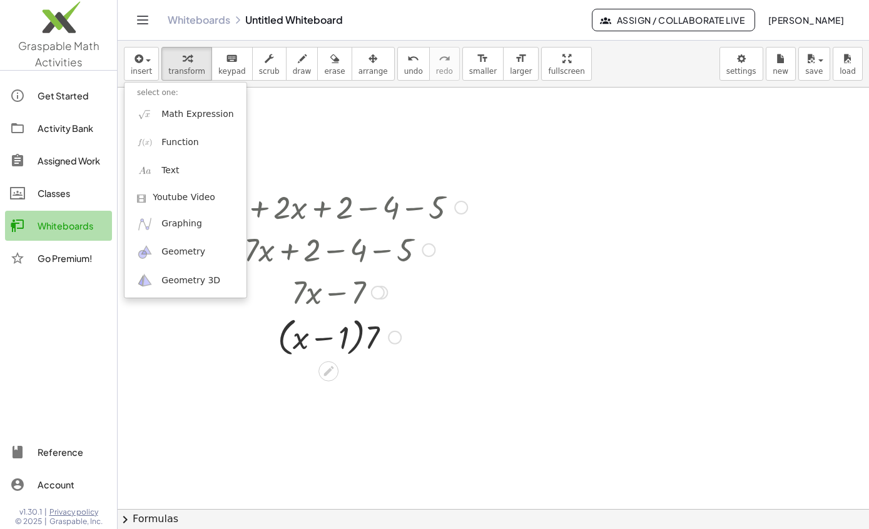
click at [195, 251] on span "Geometry" at bounding box center [183, 252] width 44 height 13
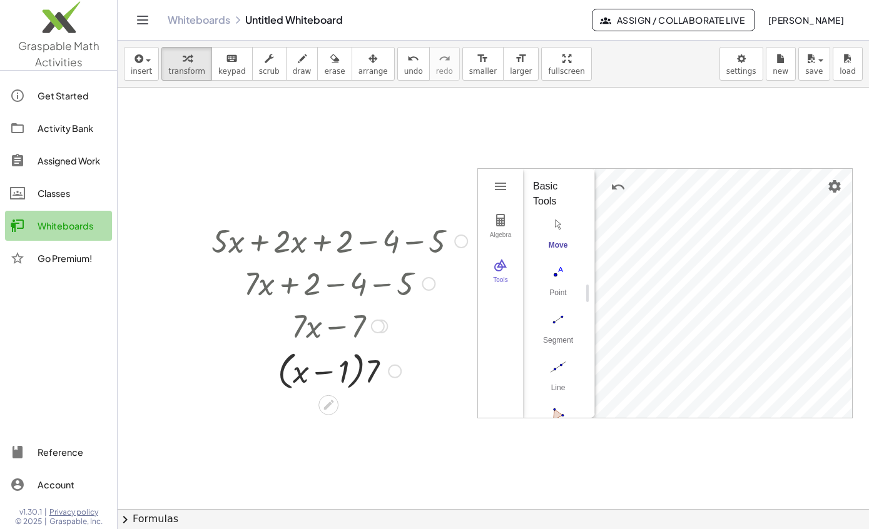
scroll to position [386, 0]
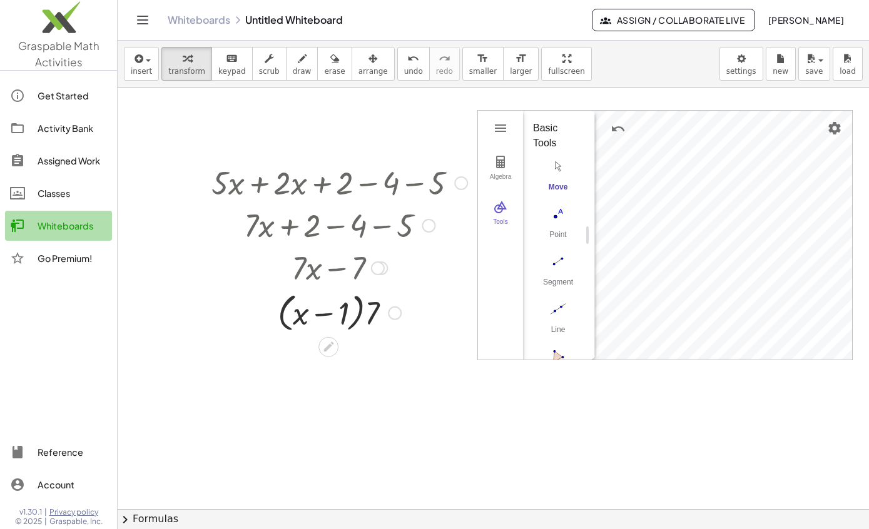
click at [537, 343] on button "Line" at bounding box center [558, 320] width 50 height 45
type input "****"
type input "*"
type input "****"
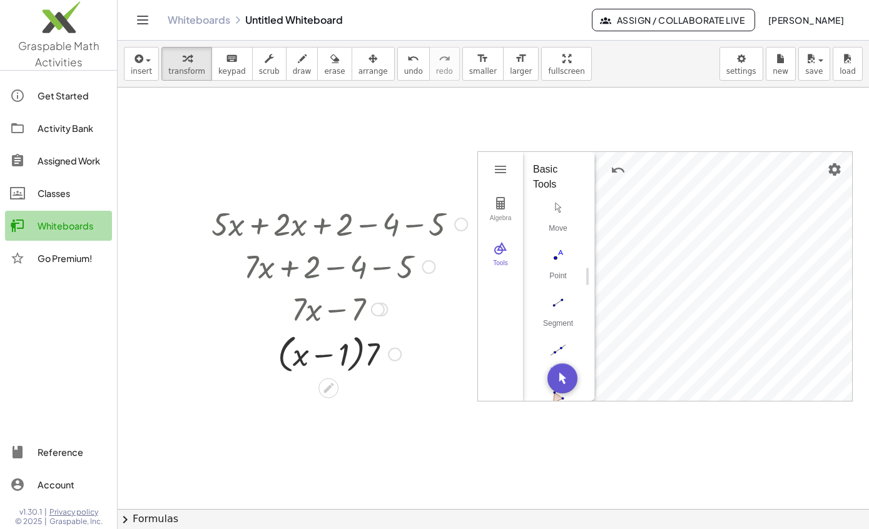
scroll to position [346, 0]
click at [140, 68] on span "insert" at bounding box center [141, 71] width 21 height 9
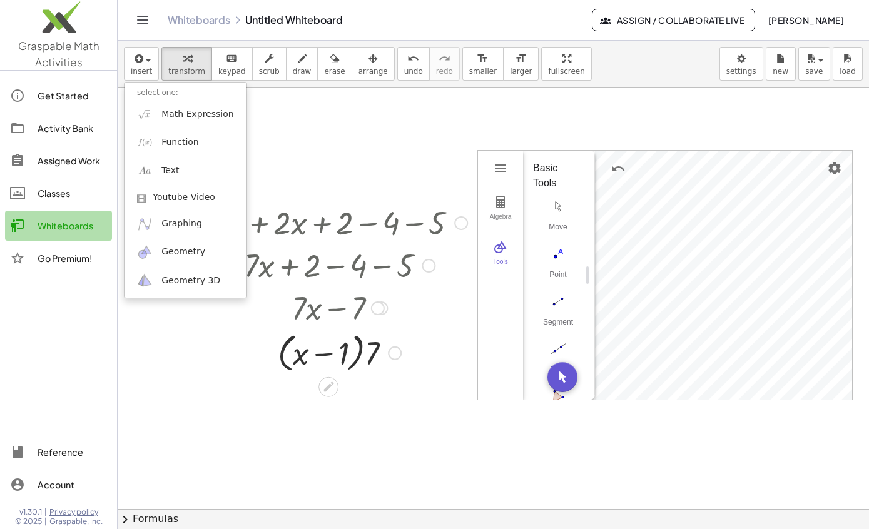
click at [206, 281] on span "Geometry 3D" at bounding box center [190, 281] width 59 height 13
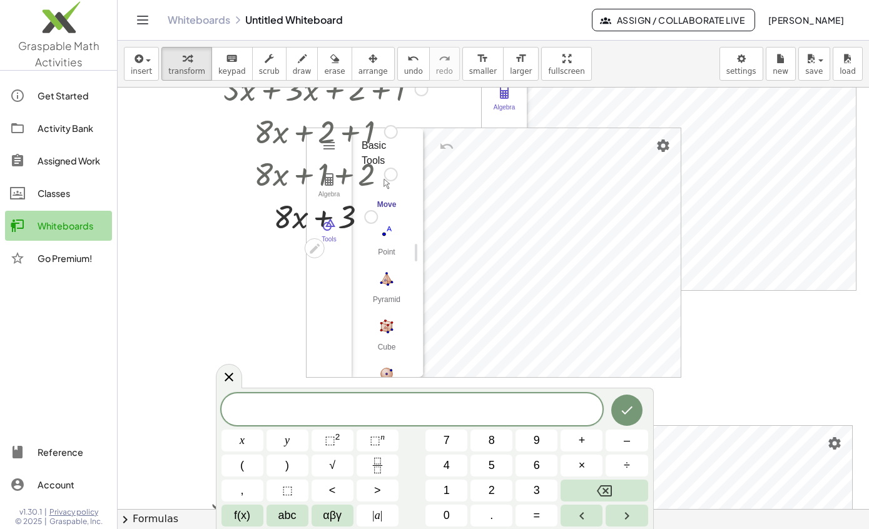
scroll to position [37, 0]
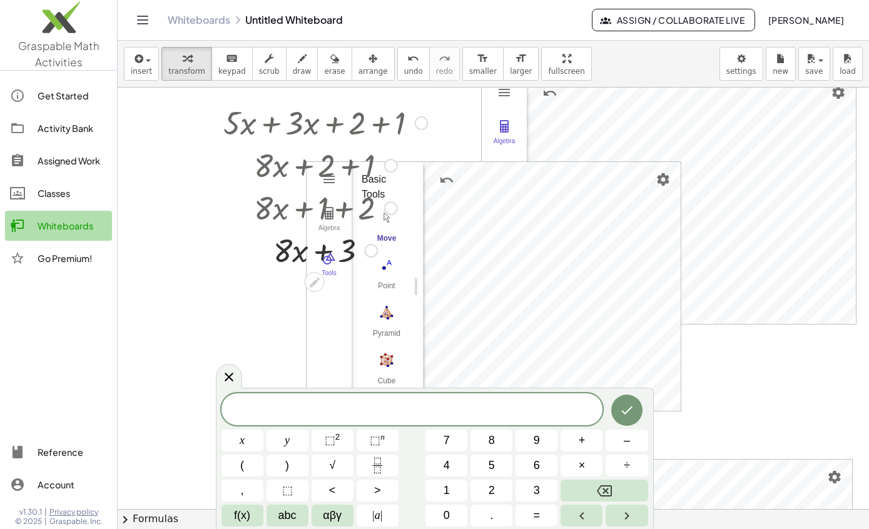
click at [376, 313] on img "Pyramid. Select a polygon for bottom, then select top point" at bounding box center [386, 313] width 50 height 20
click at [236, 375] on div at bounding box center [229, 376] width 26 height 24
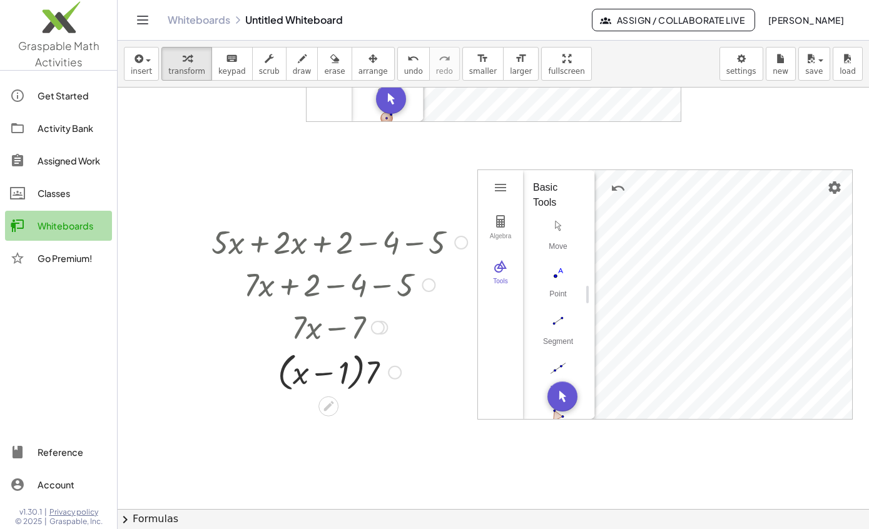
scroll to position [306, 0]
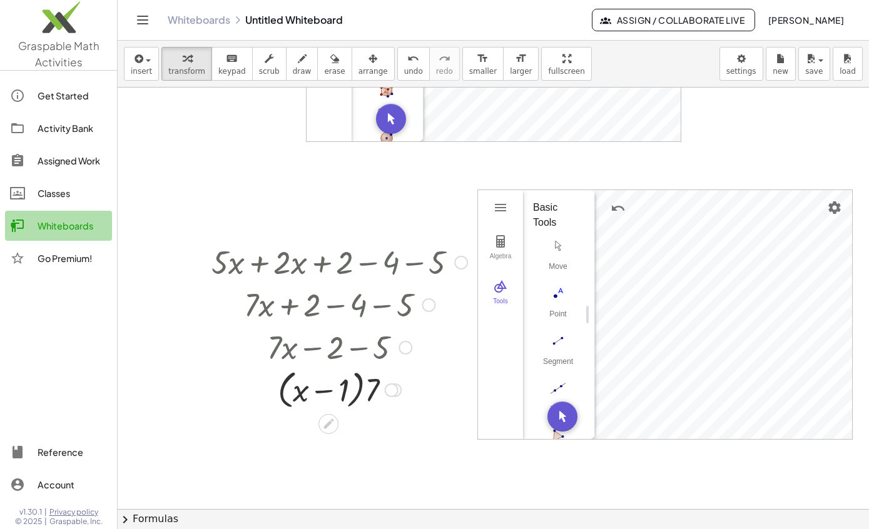
click at [143, 63] on icon "button" at bounding box center [137, 58] width 11 height 15
